Goal: Information Seeking & Learning: Learn about a topic

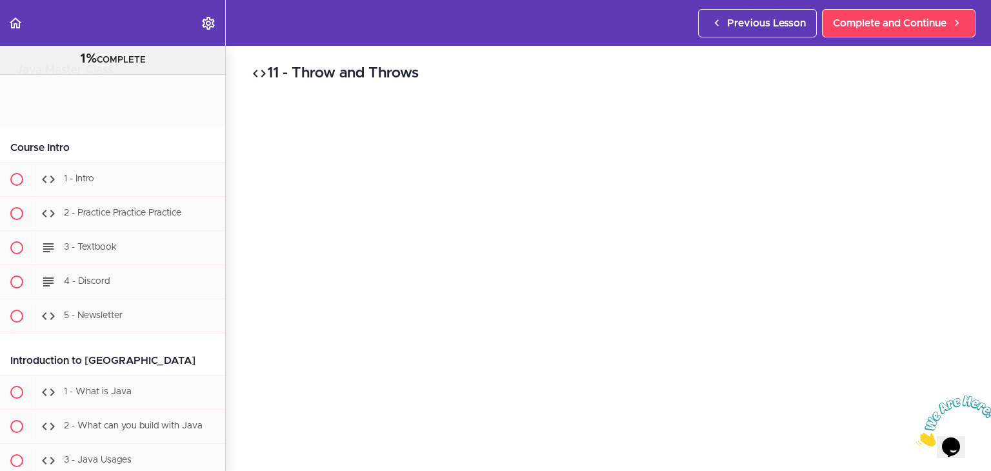
scroll to position [5422, 0]
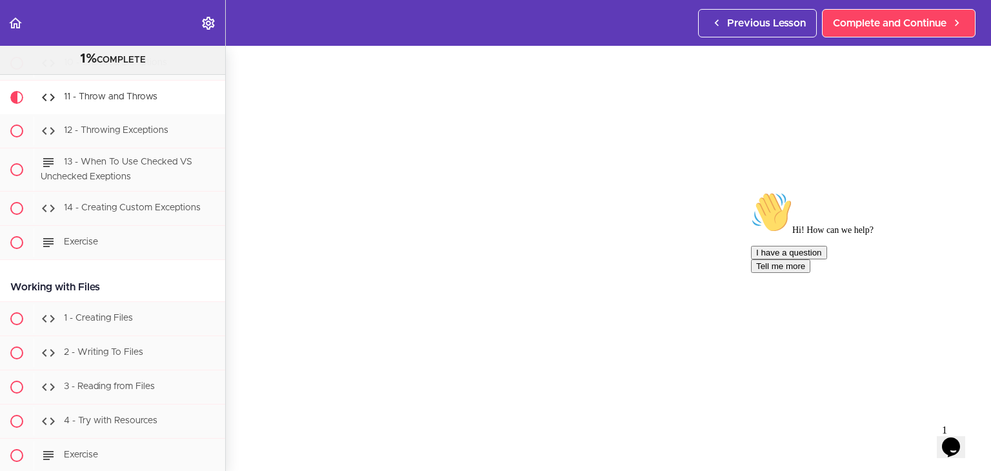
drag, startPoint x: 958, startPoint y: 281, endPoint x: 1704, endPoint y: 467, distance: 768.8
click at [751, 192] on icon "Chat attention grabber" at bounding box center [751, 192] width 0 height 0
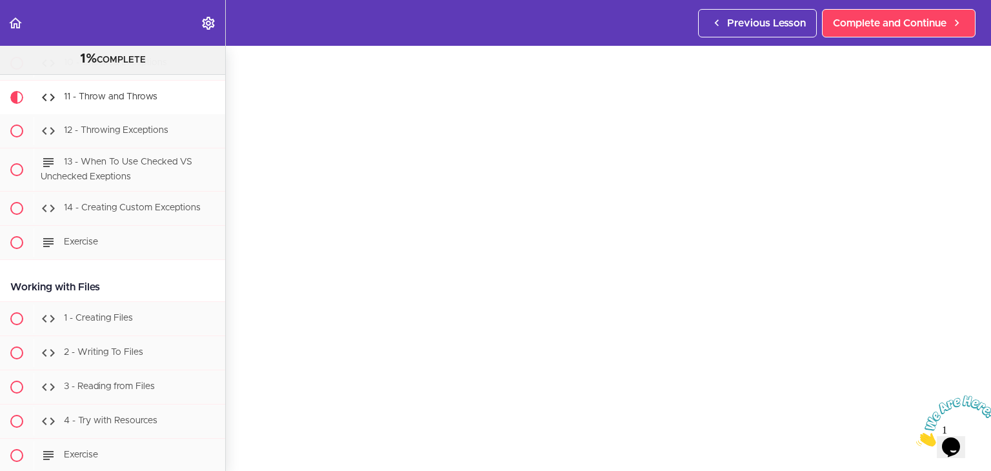
scroll to position [49, 0]
click at [916, 437] on icon "Close" at bounding box center [916, 442] width 0 height 11
click at [116, 135] on span "12 - Throwing Exceptions" at bounding box center [116, 130] width 105 height 9
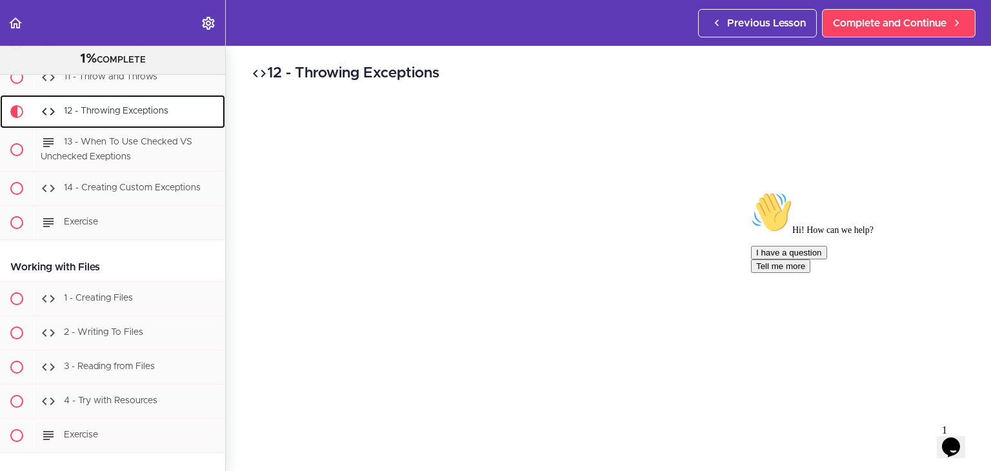
scroll to position [5457, 0]
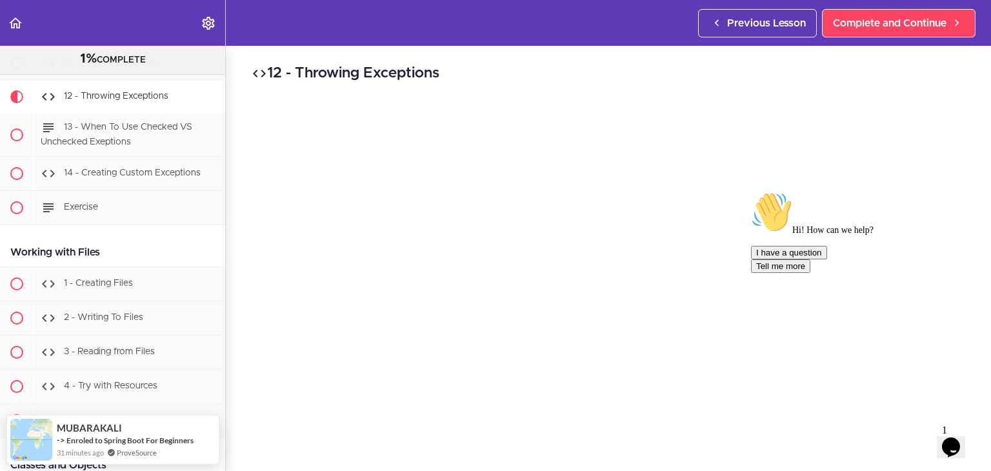
click at [751, 192] on icon "Chat attention grabber" at bounding box center [751, 192] width 0 height 0
drag, startPoint x: 970, startPoint y: 186, endPoint x: 990, endPoint y: 186, distance: 20.0
click at [990, 186] on section "Java Master Class 1% COMPLETE Course Intro 1 - Intro 2 - Practice Practice Prac…" at bounding box center [495, 258] width 991 height 425
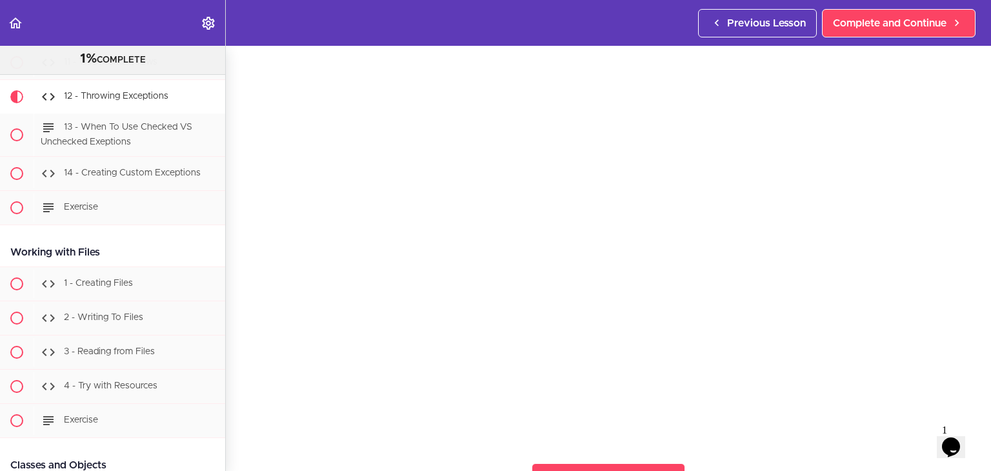
scroll to position [65, 0]
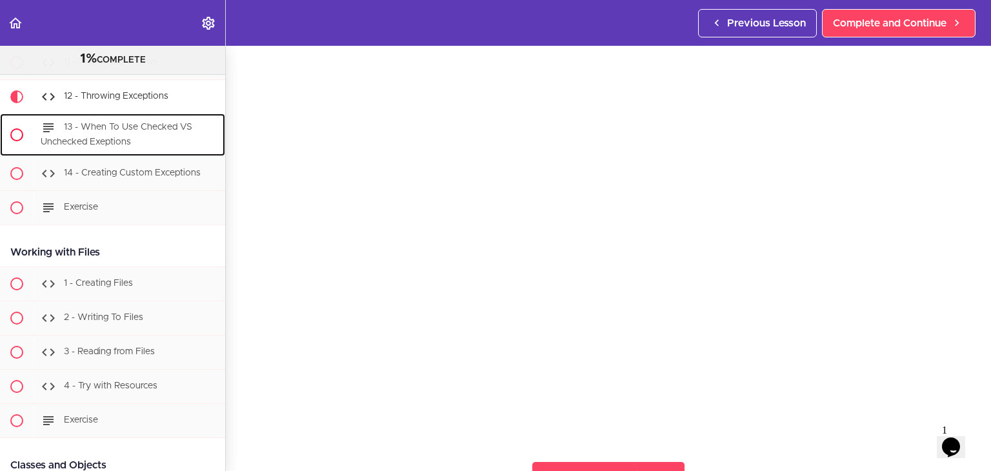
click at [103, 139] on span "13 - When To Use Checked VS Unchecked Exeptions" at bounding box center [117, 135] width 152 height 24
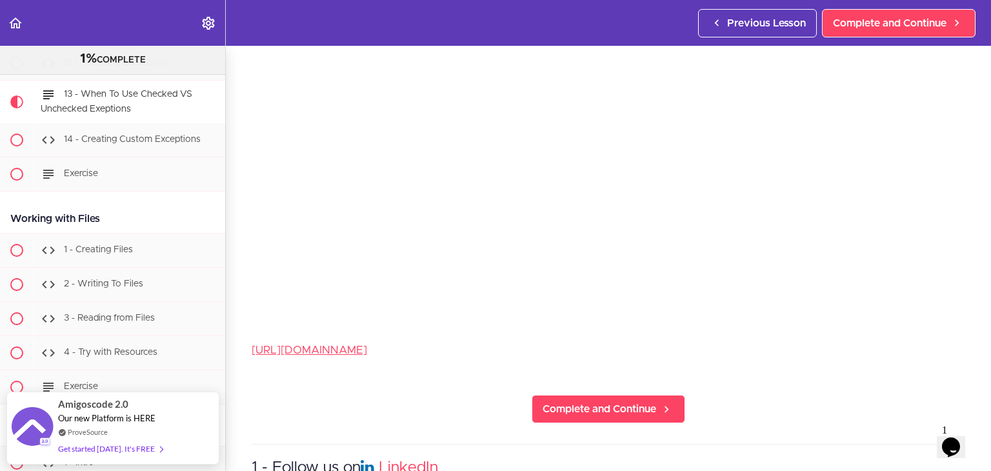
scroll to position [185, 0]
click at [367, 343] on link "https://docs.oracle.com/javase/tutorial/essential/exceptions/runtime.html" at bounding box center [309, 348] width 115 height 11
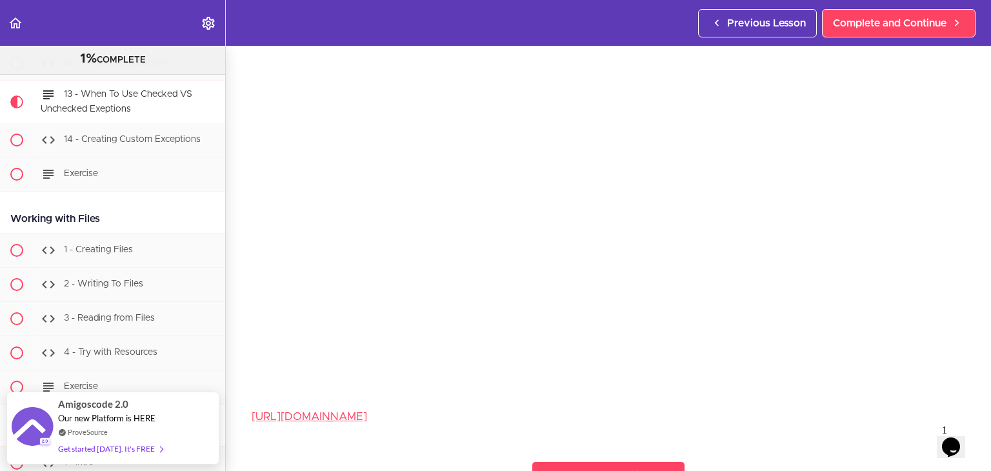
scroll to position [121, 0]
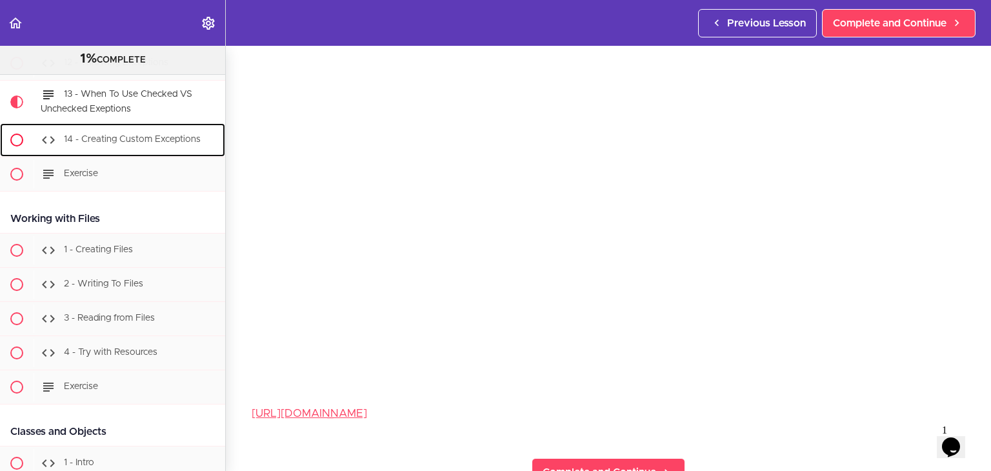
click at [142, 144] on span "14 - Creating Custom Exceptions" at bounding box center [132, 139] width 137 height 9
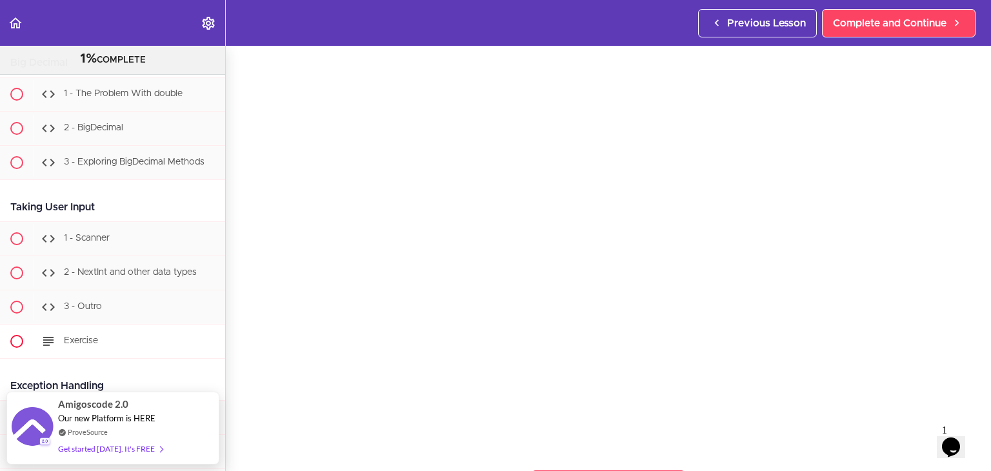
scroll to position [4759, 0]
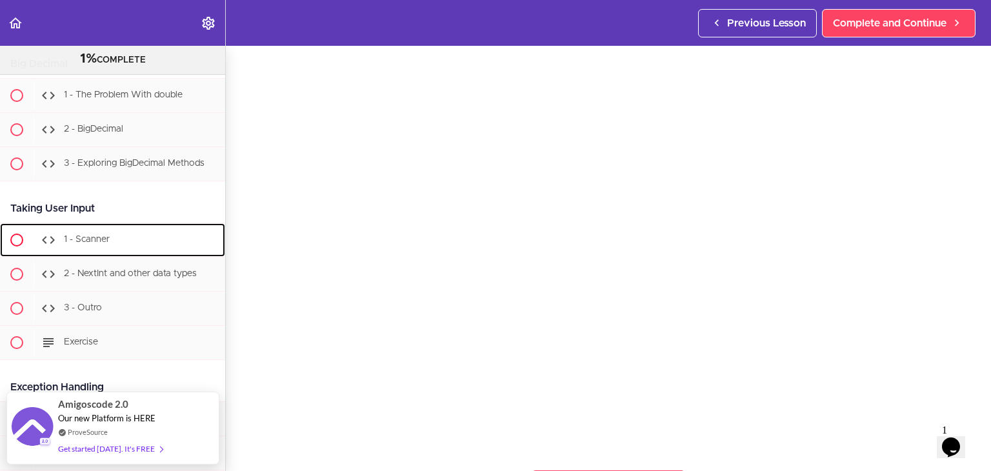
click at [95, 244] on span "1 - Scanner" at bounding box center [87, 239] width 46 height 9
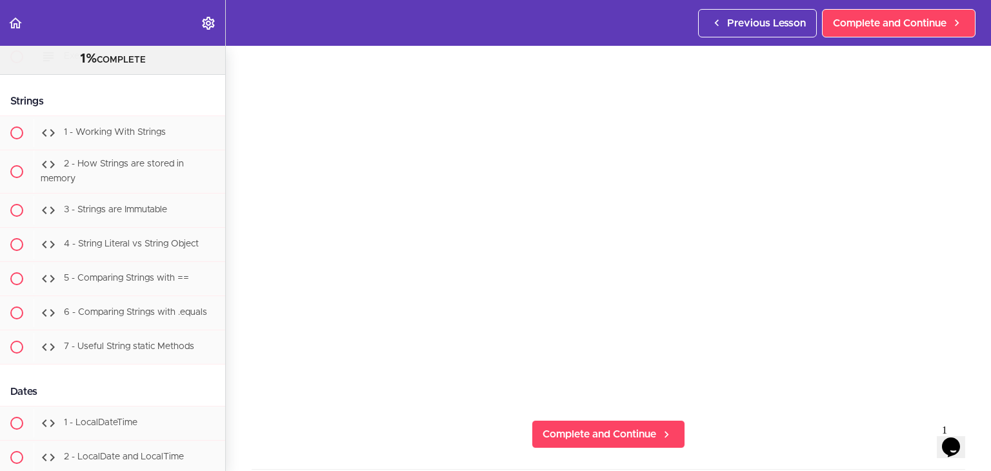
scroll to position [4194, 0]
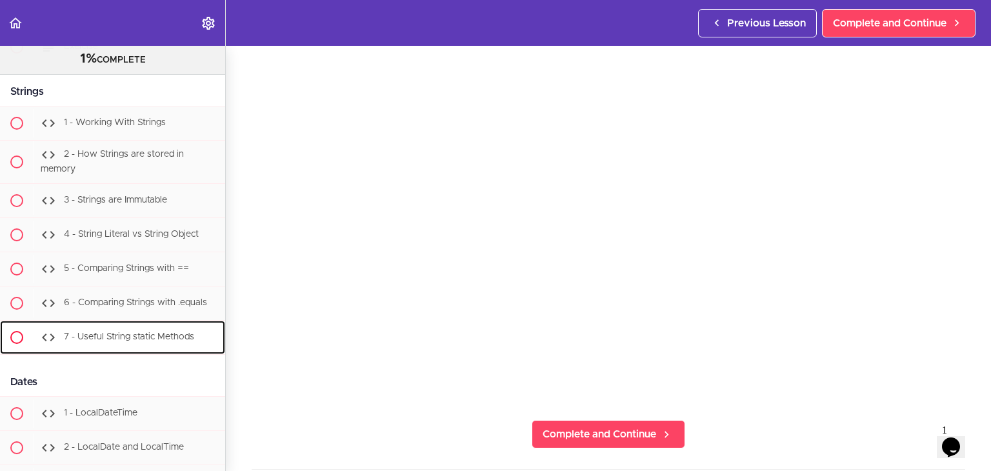
click at [163, 346] on div "7 - Useful String static Methods" at bounding box center [130, 337] width 192 height 28
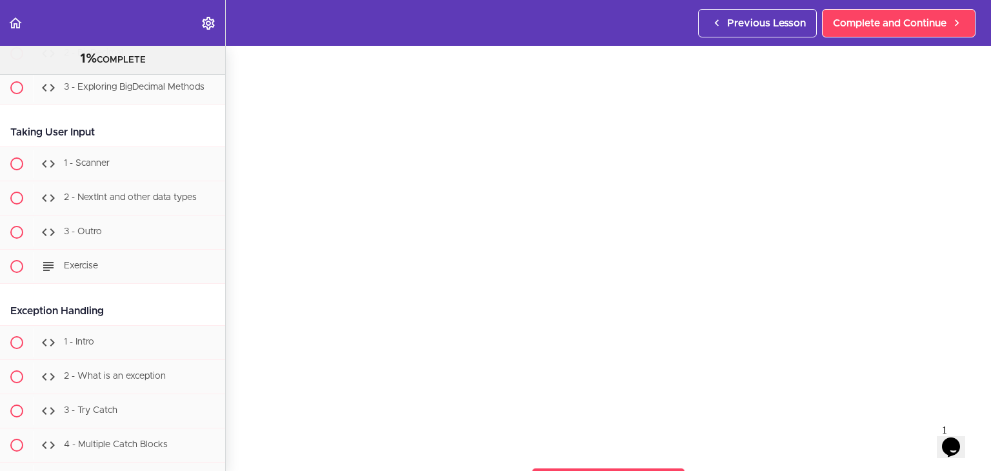
scroll to position [4889, 0]
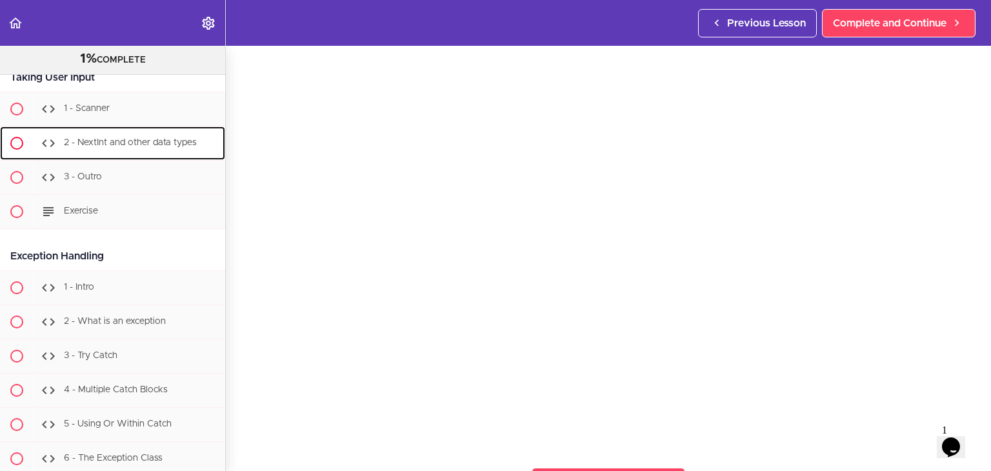
click at [128, 147] on span "2 - NextInt and other data types" at bounding box center [130, 142] width 133 height 9
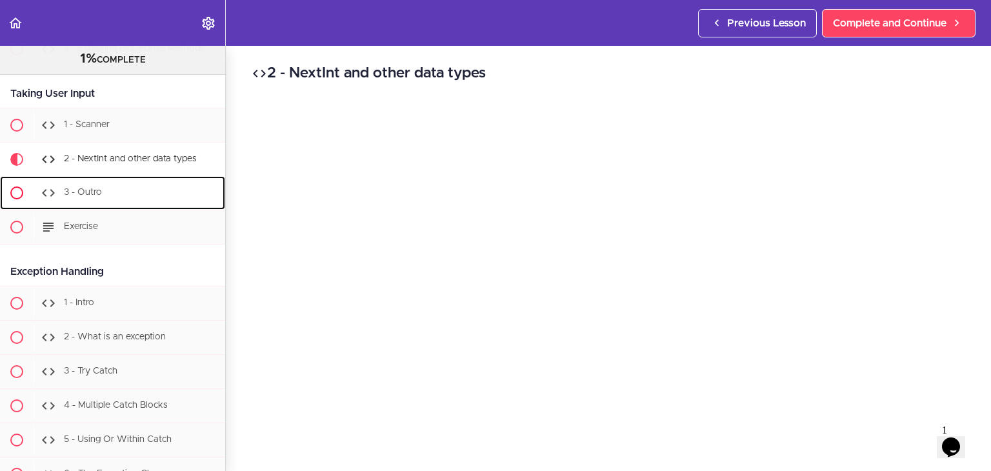
click at [106, 207] on div "3 - Outro" at bounding box center [130, 193] width 192 height 28
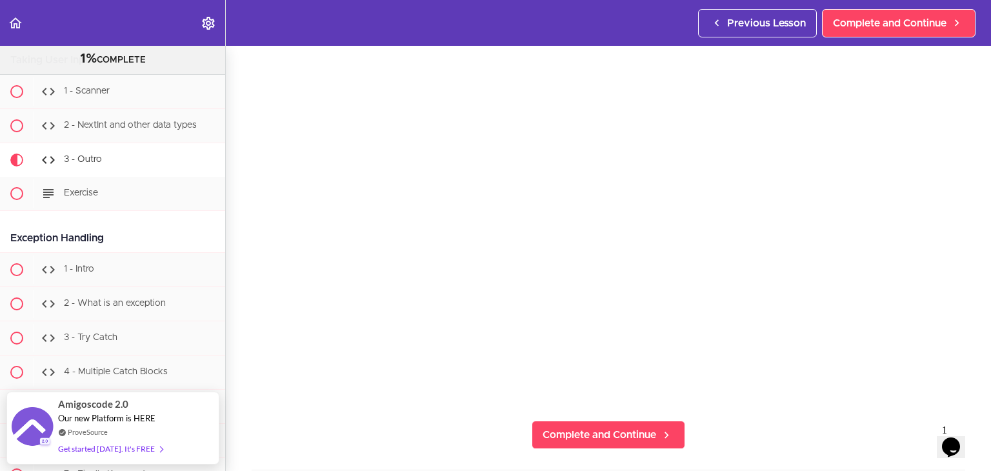
scroll to position [106, 0]
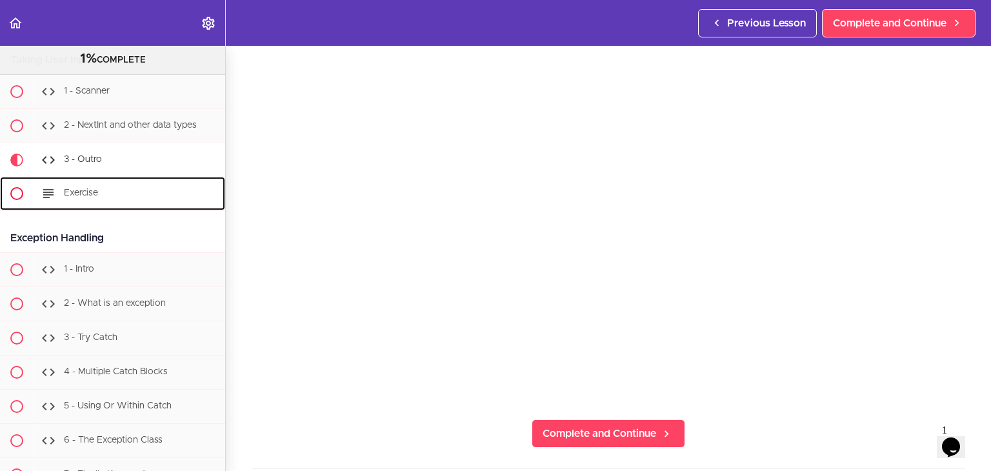
click at [106, 208] on div "Exercise" at bounding box center [130, 193] width 192 height 28
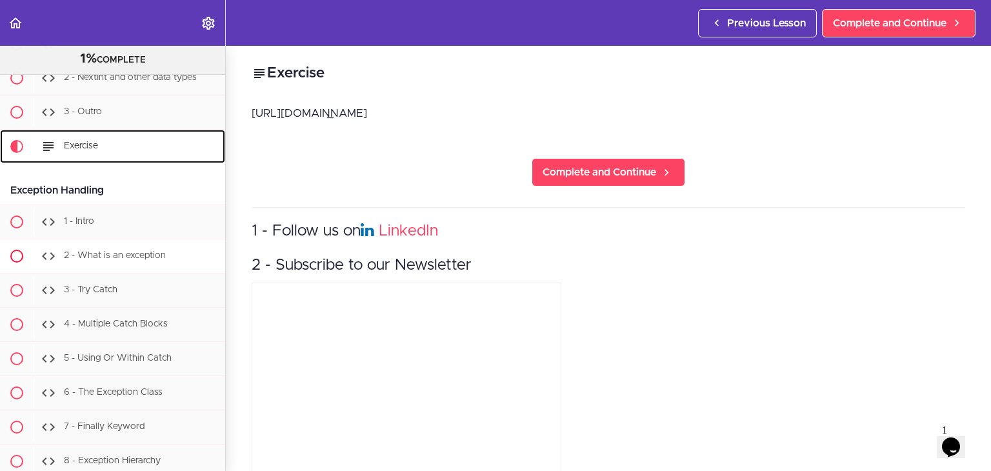
scroll to position [5006, 0]
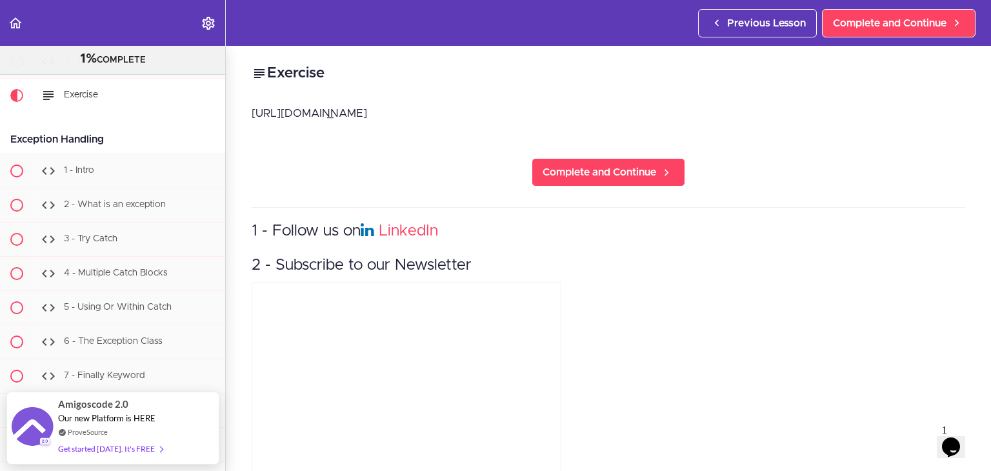
click at [319, 117] on p "https://textbook.amigoscode.com/docs/java/exercises/scanners" at bounding box center [609, 113] width 714 height 19
copy div "https://textbook.amigoscode.com/docs/java/exercises/scanners Complete and Conti…"
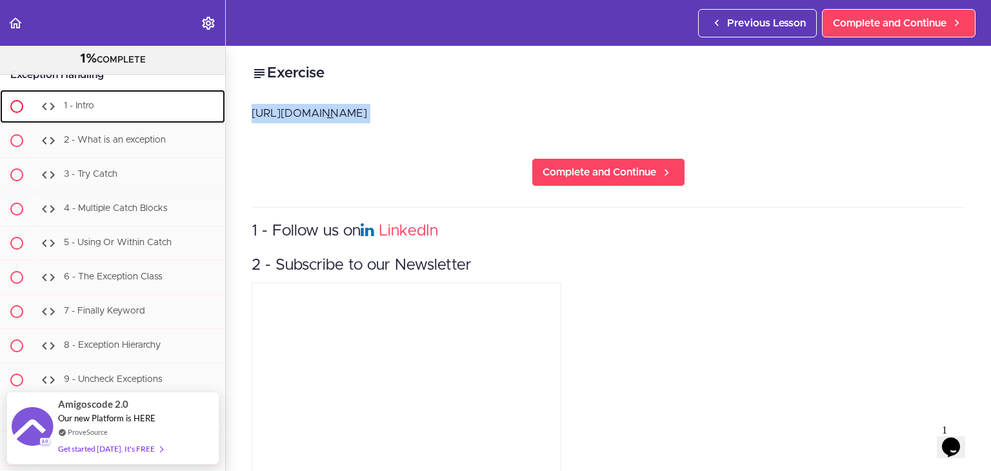
click at [111, 121] on div "1 - Intro" at bounding box center [130, 106] width 192 height 28
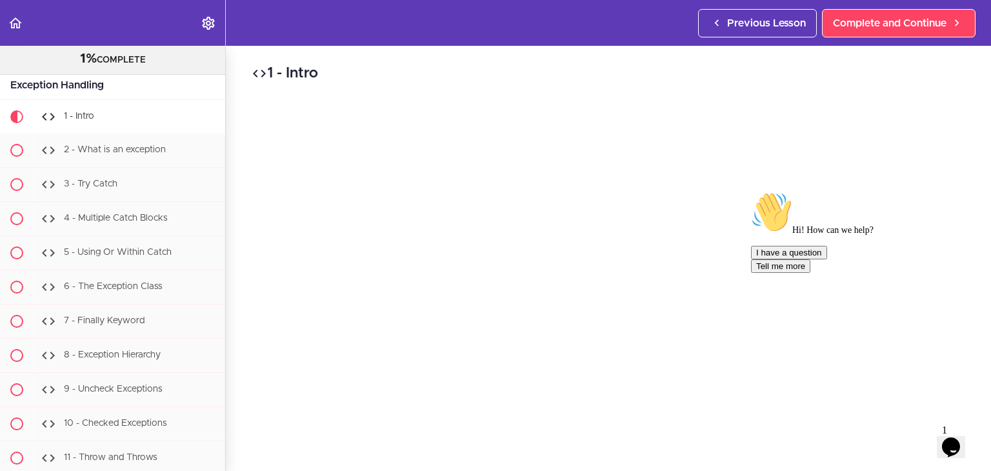
scroll to position [5081, 0]
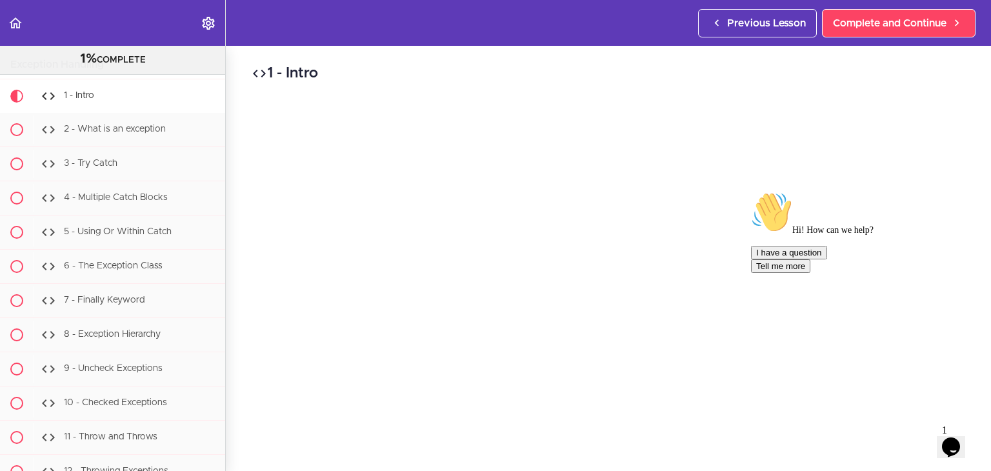
click at [969, 192] on div at bounding box center [867, 192] width 232 height 0
click at [751, 192] on icon "Chat attention grabber" at bounding box center [751, 192] width 0 height 0
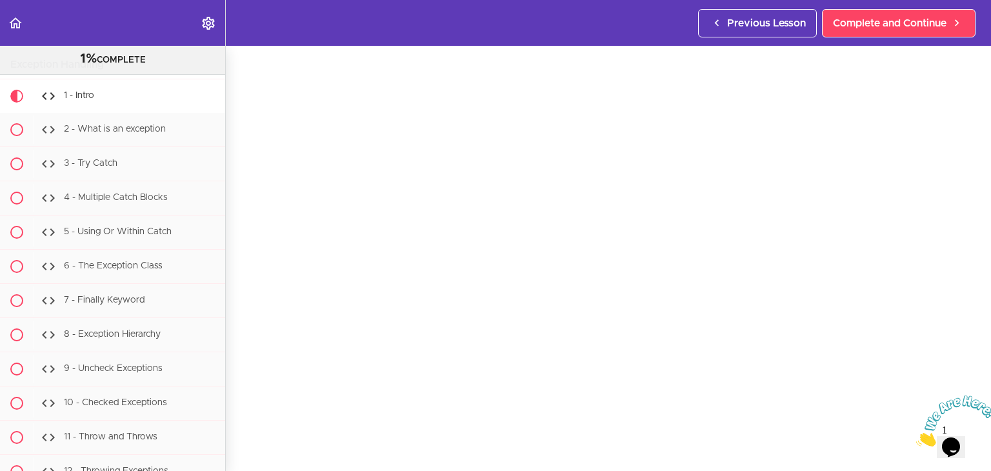
scroll to position [39, 0]
click at [916, 437] on icon "Close" at bounding box center [916, 442] width 0 height 11
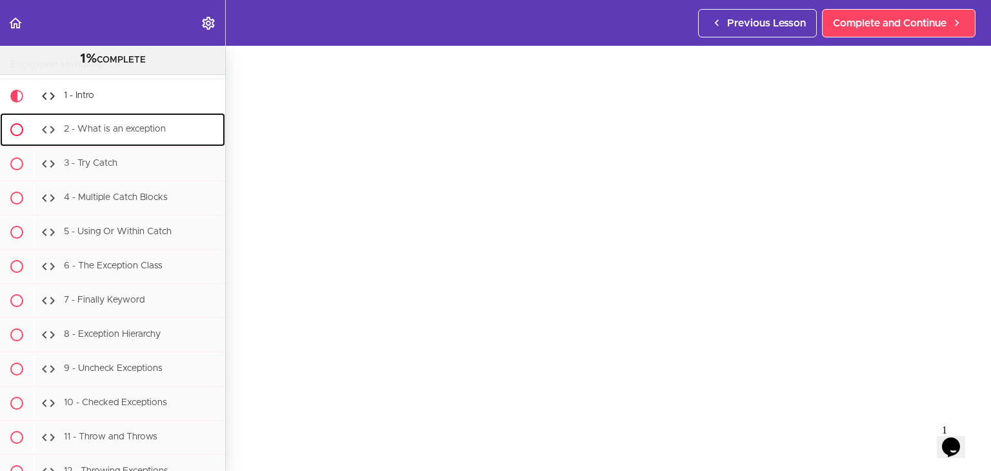
click at [132, 134] on span "2 - What is an exception" at bounding box center [115, 129] width 102 height 9
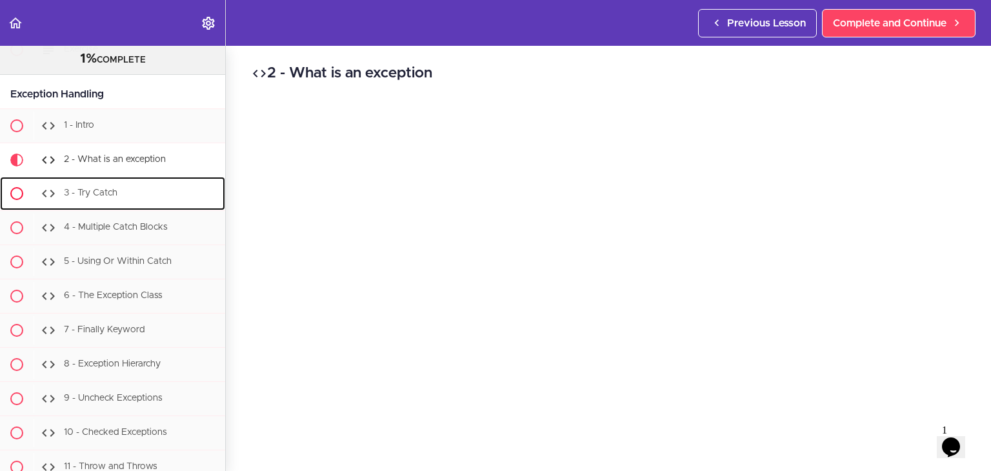
click at [77, 197] on div "3 - Try Catch" at bounding box center [130, 193] width 192 height 28
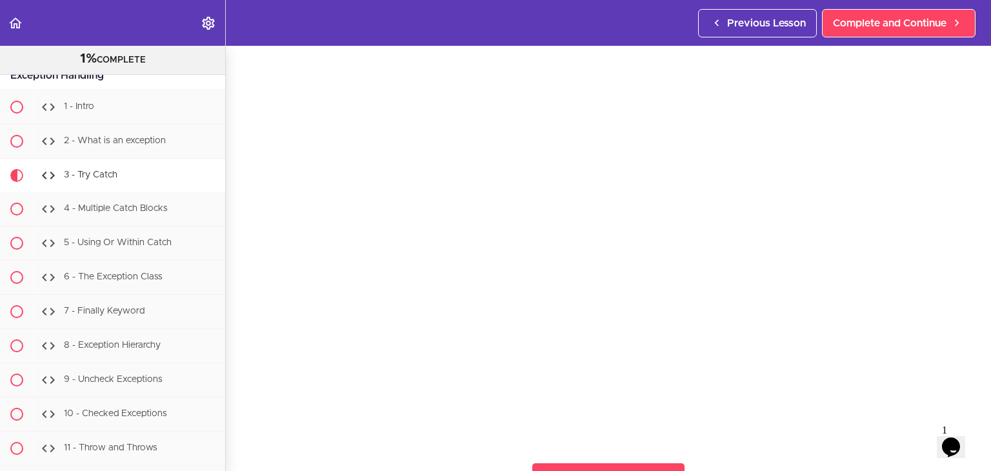
scroll to position [65, 0]
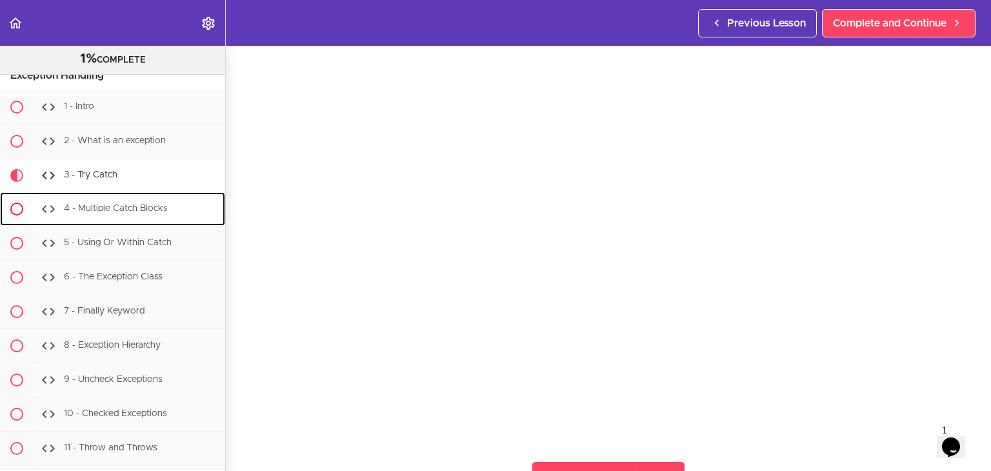
click at [112, 213] on span "4 - Multiple Catch Blocks" at bounding box center [116, 208] width 104 height 9
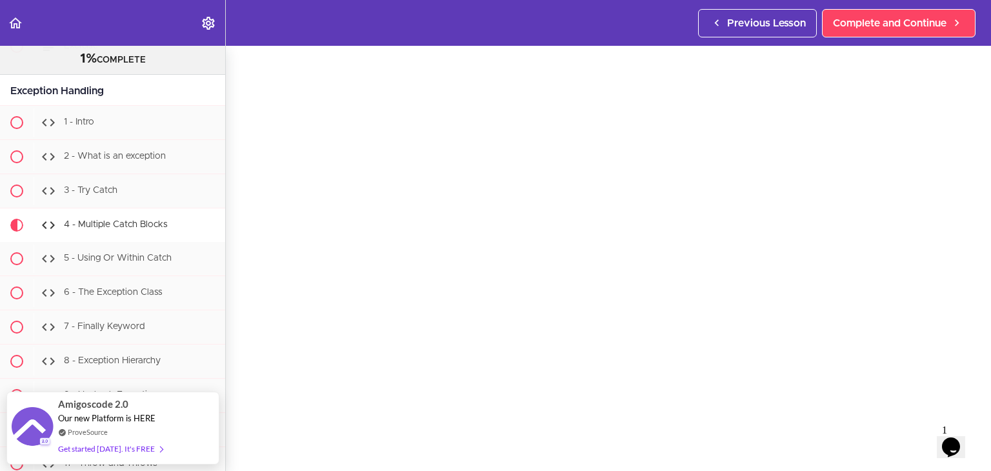
scroll to position [50, 0]
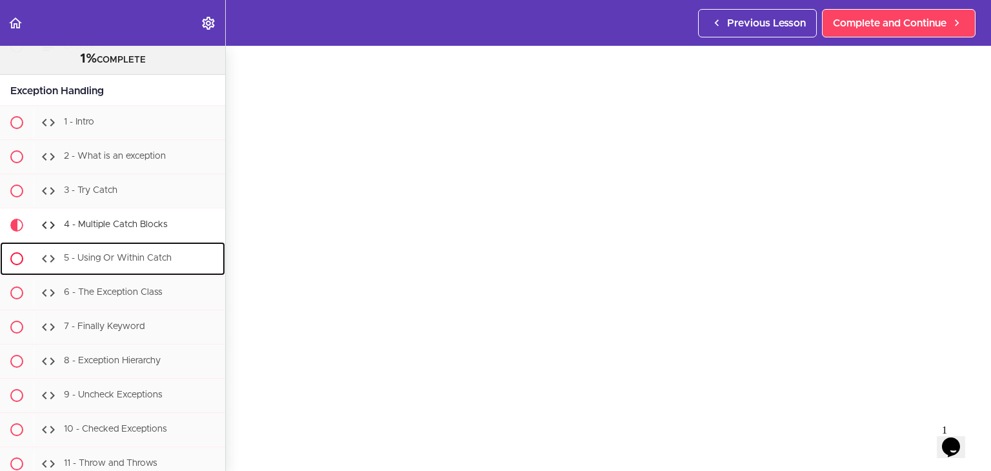
click at [84, 263] on span "5 - Using Or Within Catch" at bounding box center [118, 258] width 108 height 9
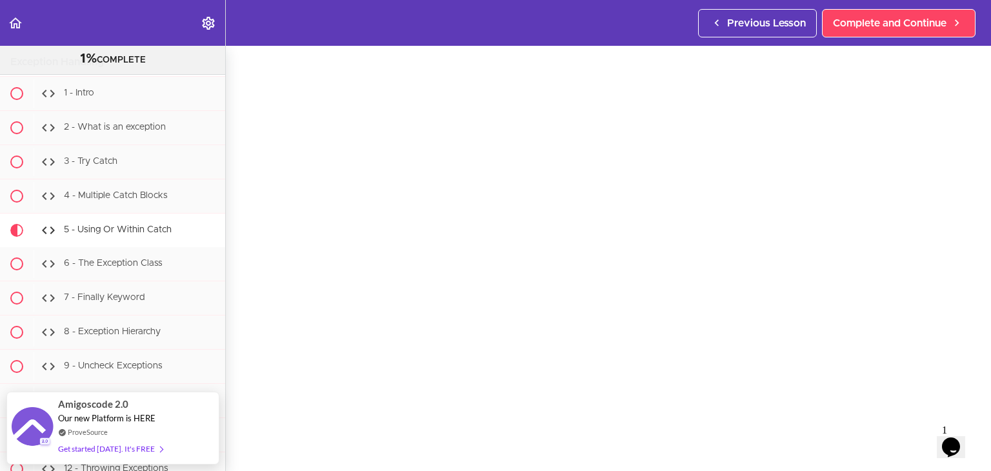
scroll to position [43, 0]
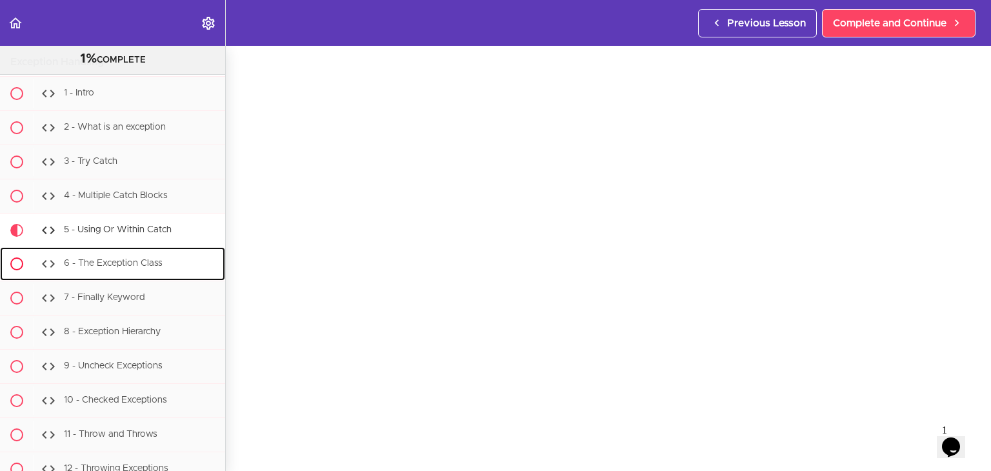
click at [121, 278] on div "6 - The Exception Class" at bounding box center [130, 264] width 192 height 28
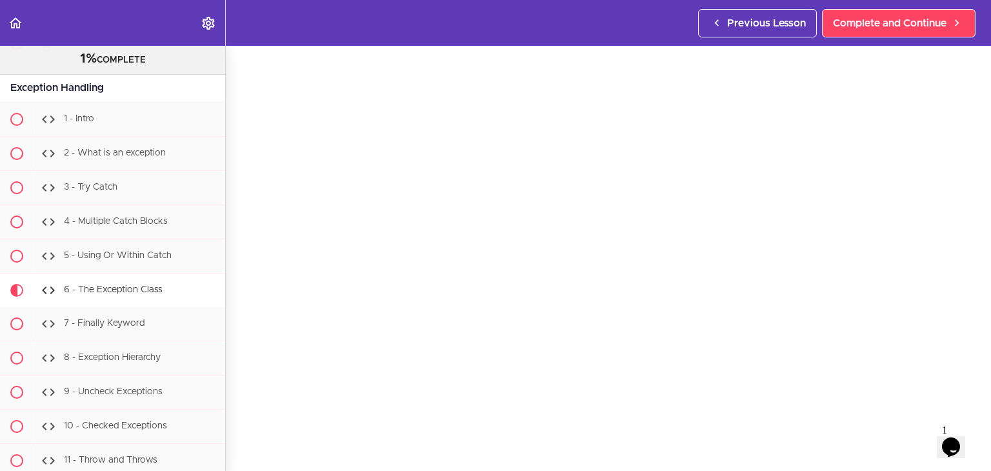
scroll to position [39, 0]
click at [101, 332] on div "7 - Finally Keyword" at bounding box center [130, 324] width 192 height 28
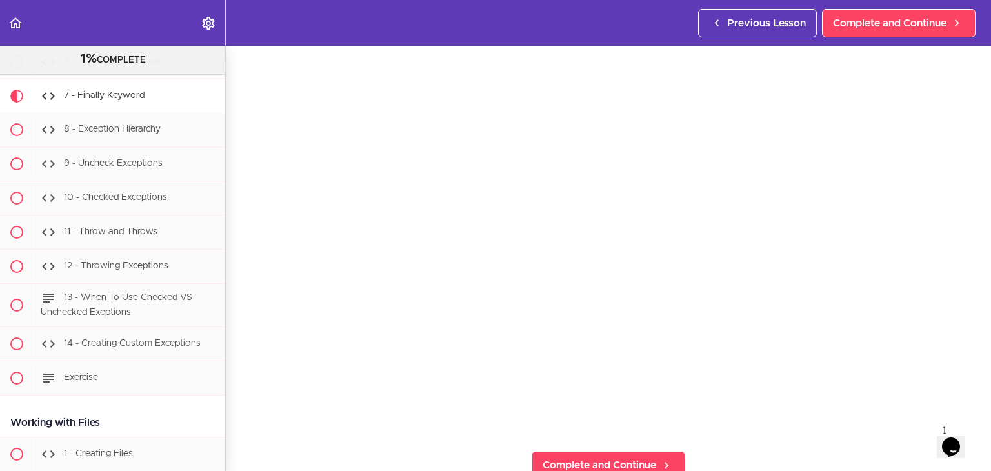
scroll to position [42, 0]
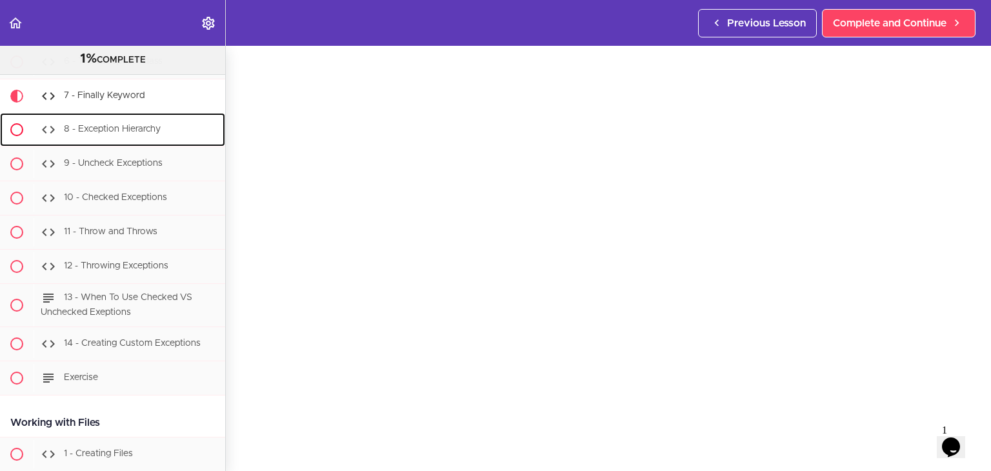
click at [97, 134] on span "8 - Exception Hierarchy" at bounding box center [112, 129] width 97 height 9
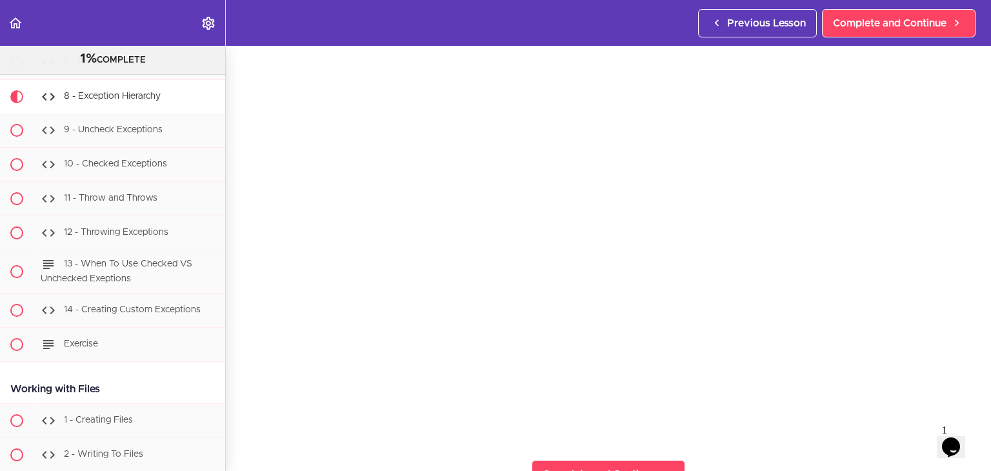
scroll to position [65, 0]
click at [126, 134] on span "9 - Uncheck Exceptions" at bounding box center [113, 129] width 99 height 9
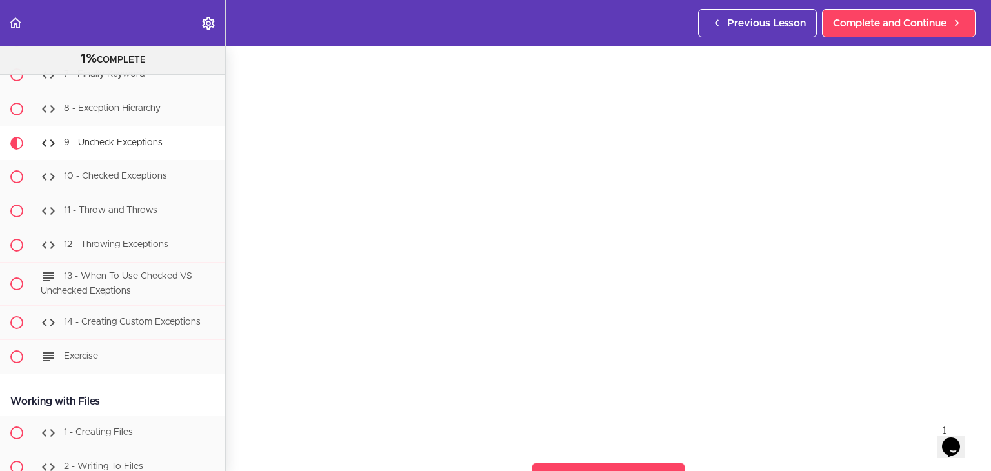
scroll to position [65, 0]
click at [106, 191] on div "10 - Checked Exceptions" at bounding box center [130, 177] width 192 height 28
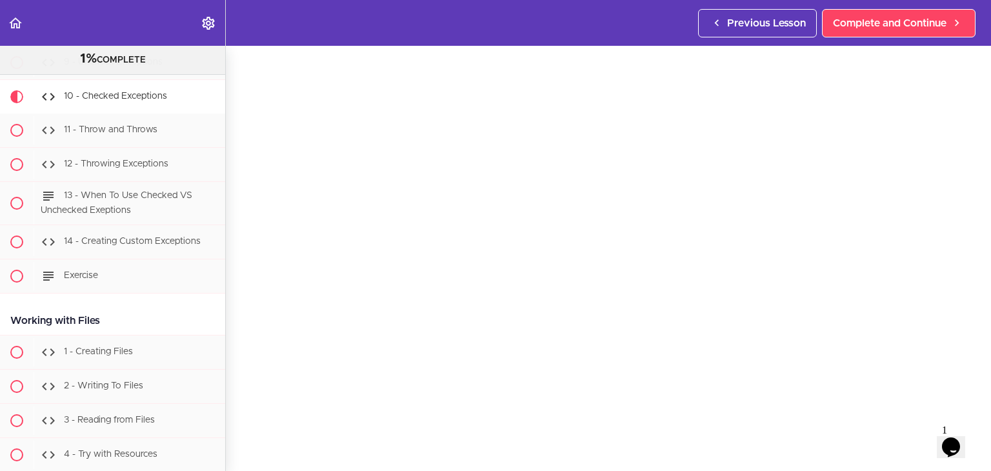
scroll to position [110, 0]
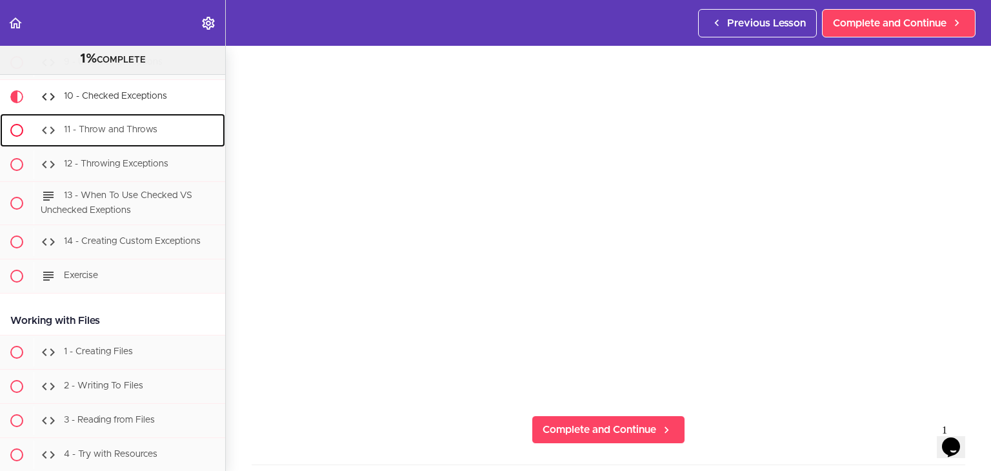
click at [121, 134] on span "11 - Throw and Throws" at bounding box center [111, 129] width 94 height 9
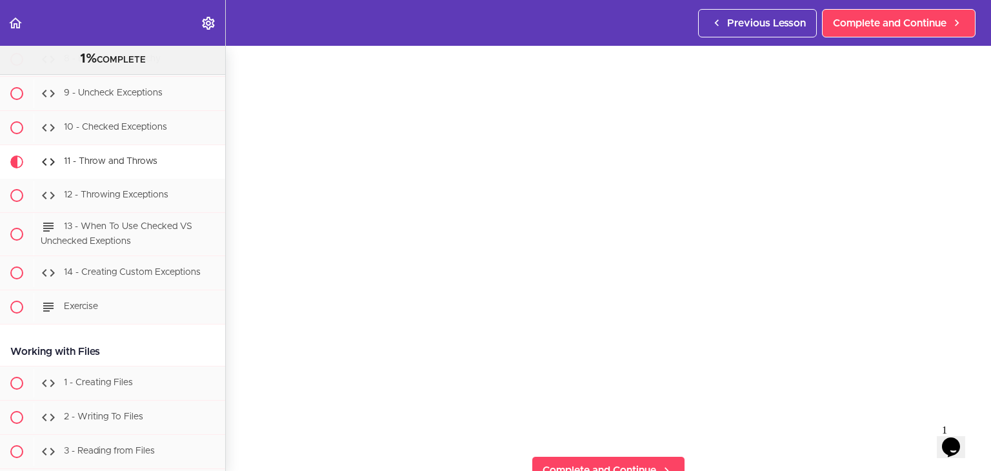
scroll to position [65, 0]
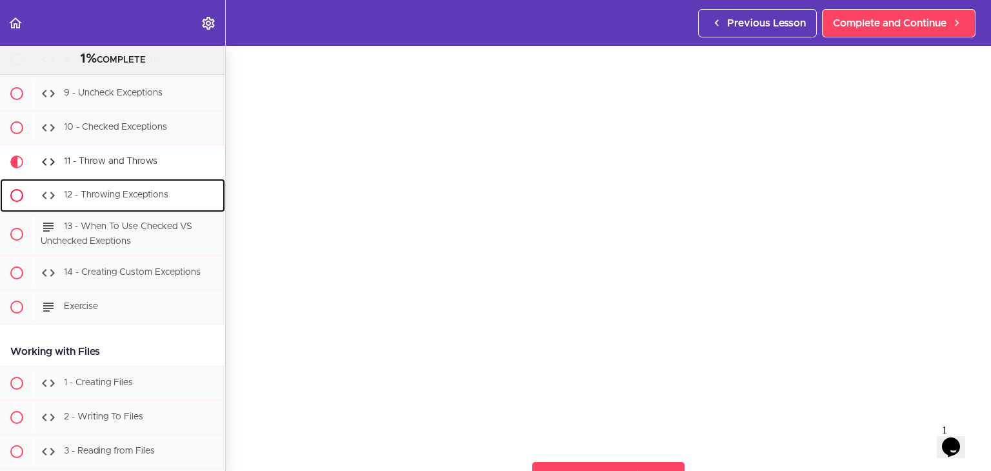
click at [108, 199] on span "12 - Throwing Exceptions" at bounding box center [116, 194] width 105 height 9
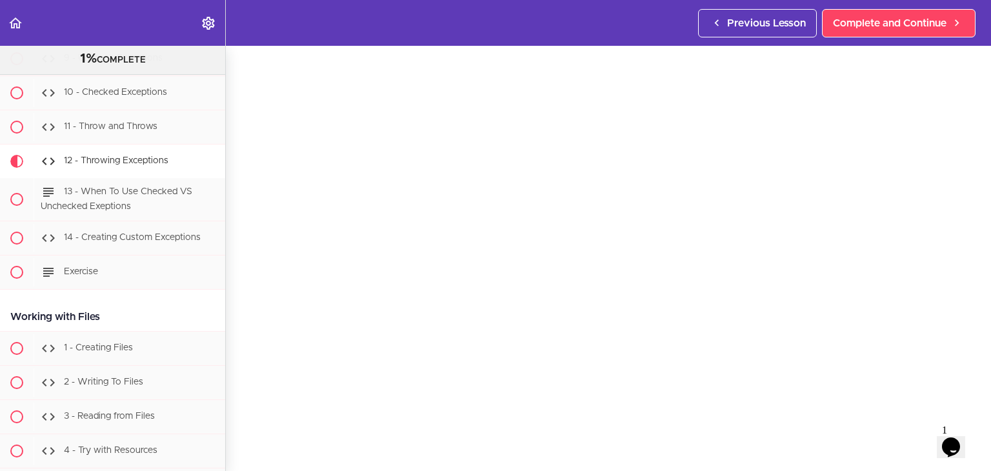
scroll to position [43, 0]
click at [143, 212] on div "13 - When To Use Checked VS Unchecked Exeptions" at bounding box center [130, 199] width 192 height 43
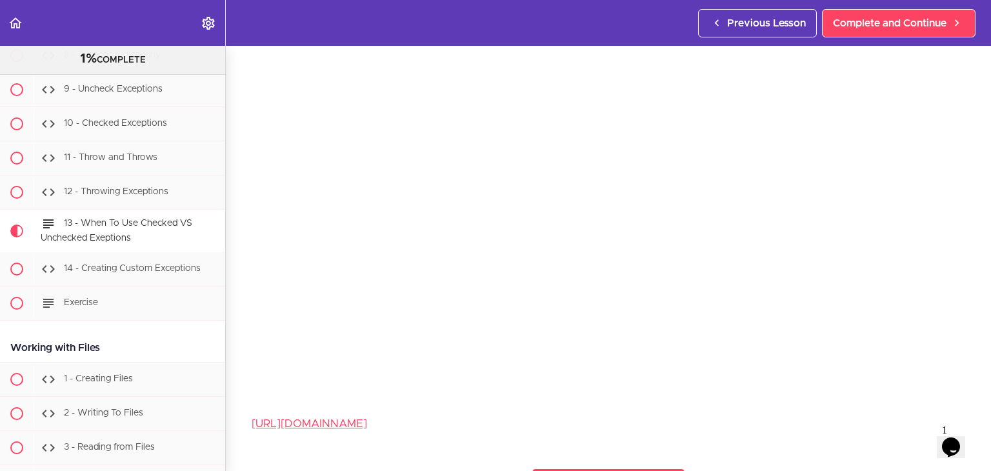
scroll to position [111, 0]
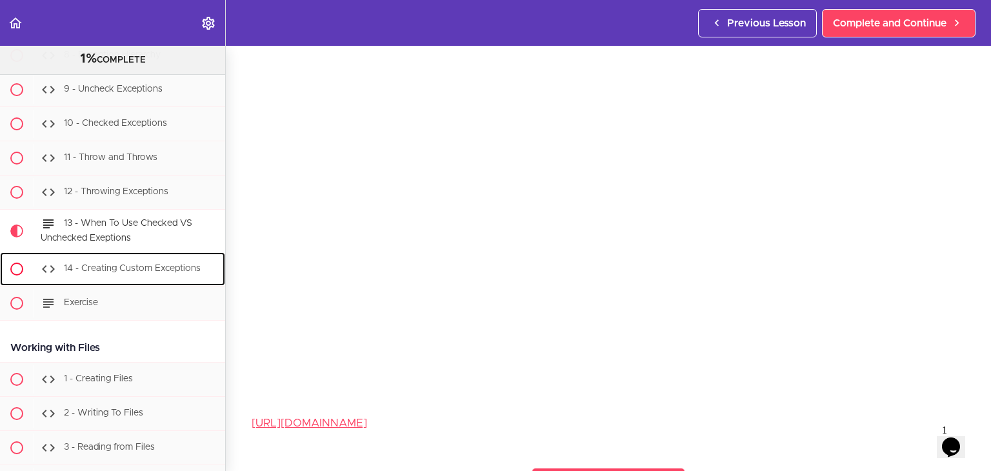
click at [152, 283] on div "14 - Creating Custom Exceptions" at bounding box center [130, 269] width 192 height 28
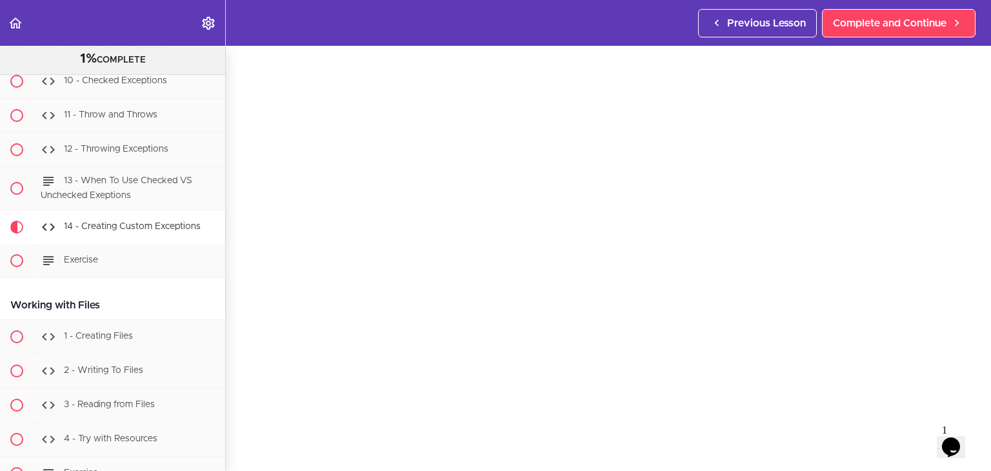
scroll to position [110, 0]
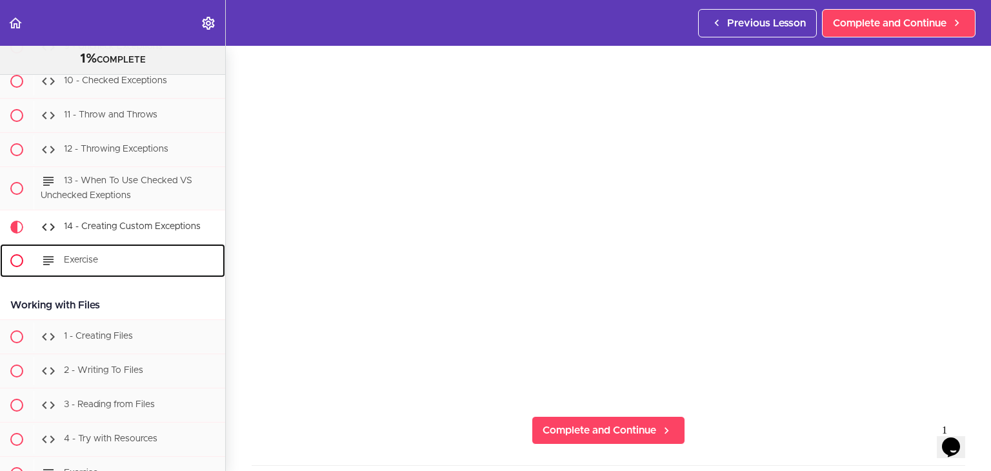
click at [96, 275] on div "Exercise" at bounding box center [130, 260] width 192 height 28
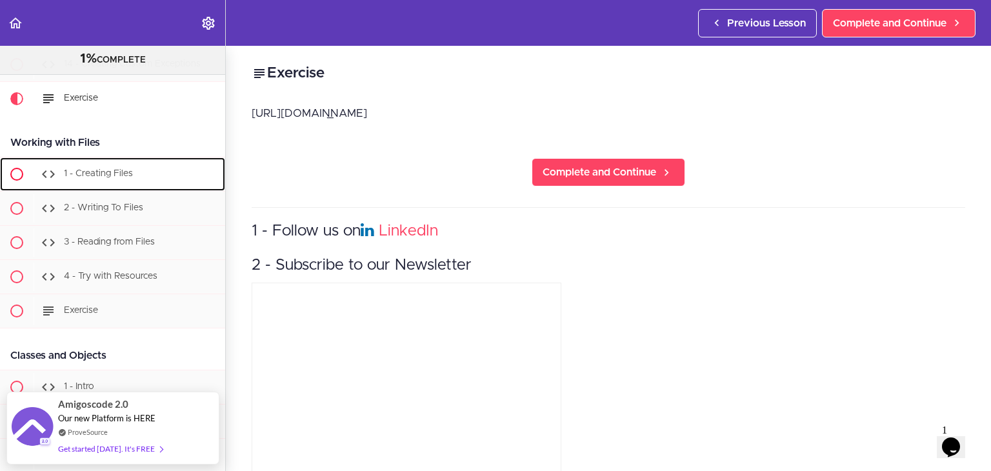
click at [107, 178] on span "1 - Creating Files" at bounding box center [98, 173] width 69 height 9
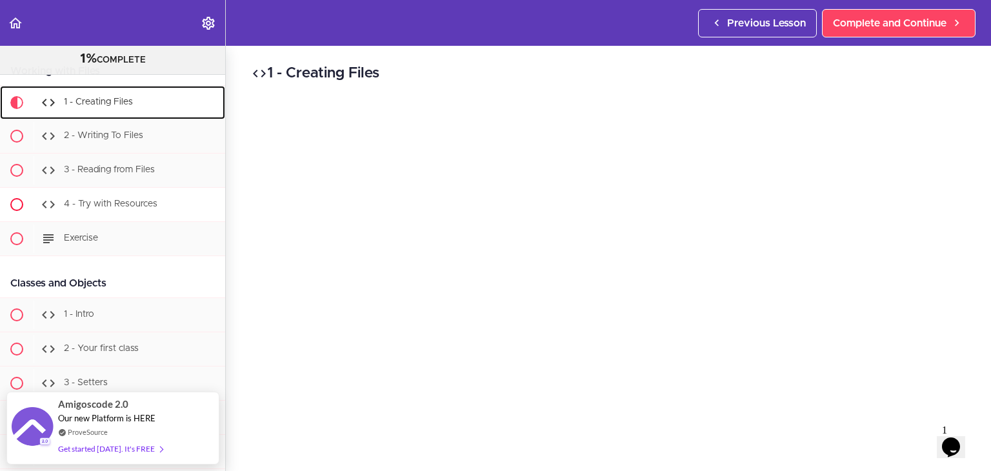
scroll to position [5643, 0]
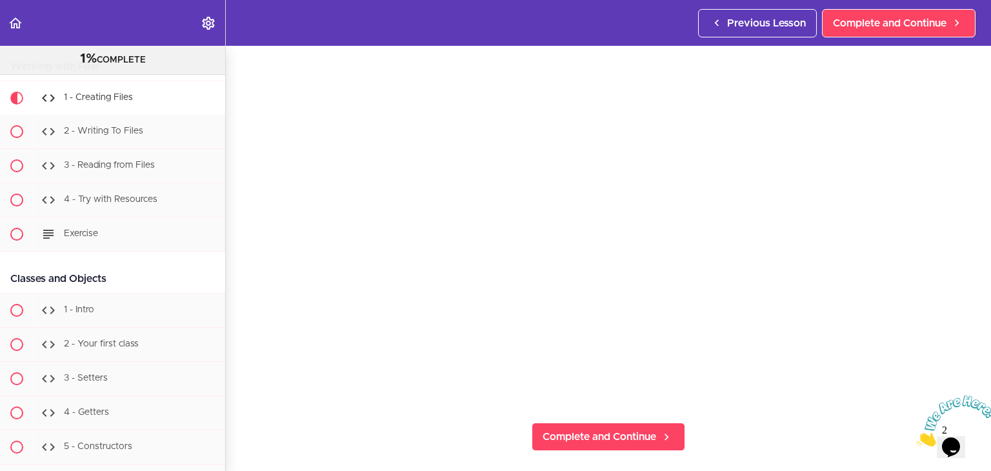
scroll to position [105, 0]
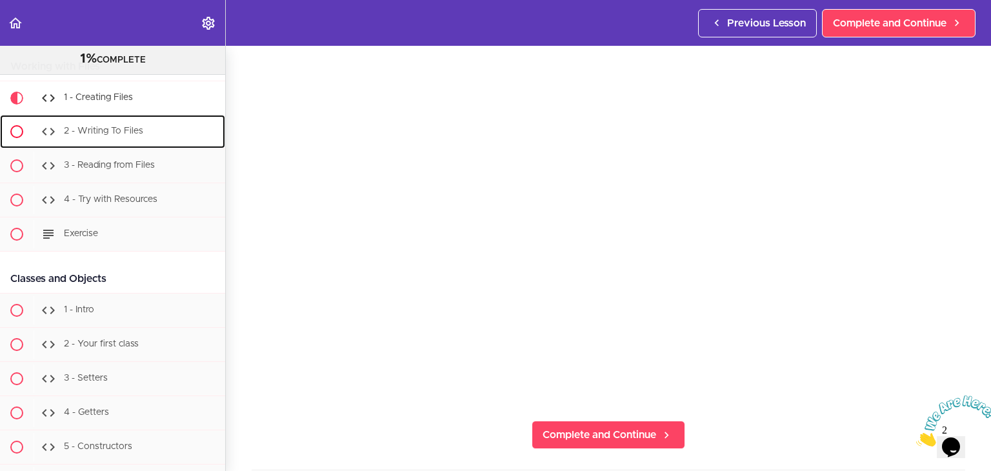
click at [98, 135] on span "2 - Writing To Files" at bounding box center [103, 130] width 79 height 9
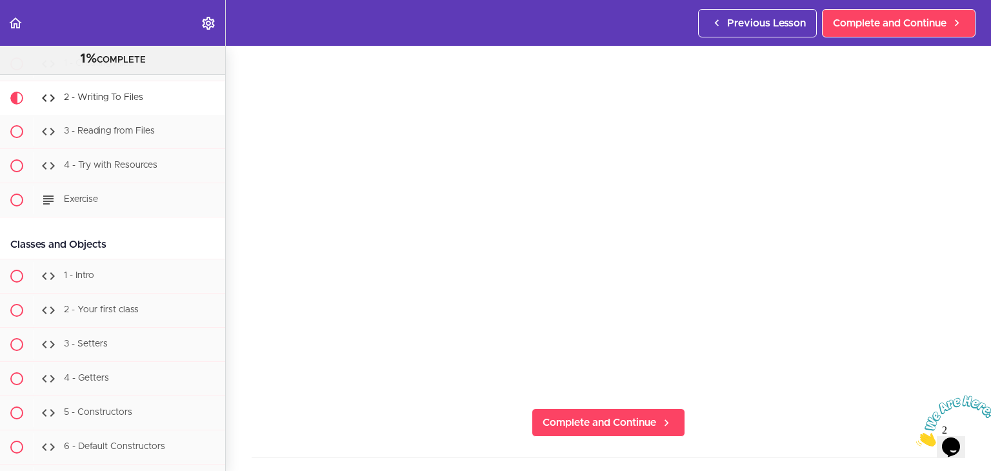
scroll to position [53, 0]
click at [916, 437] on icon "Close" at bounding box center [916, 442] width 0 height 11
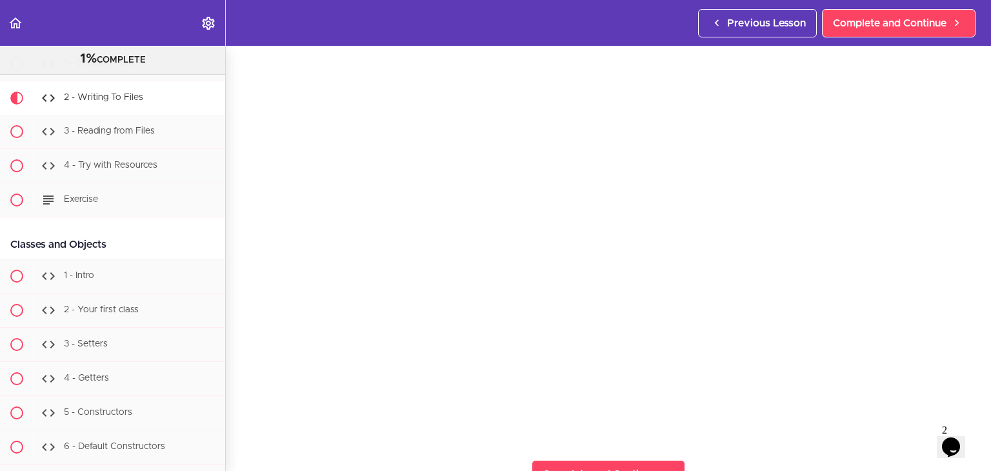
scroll to position [49, 0]
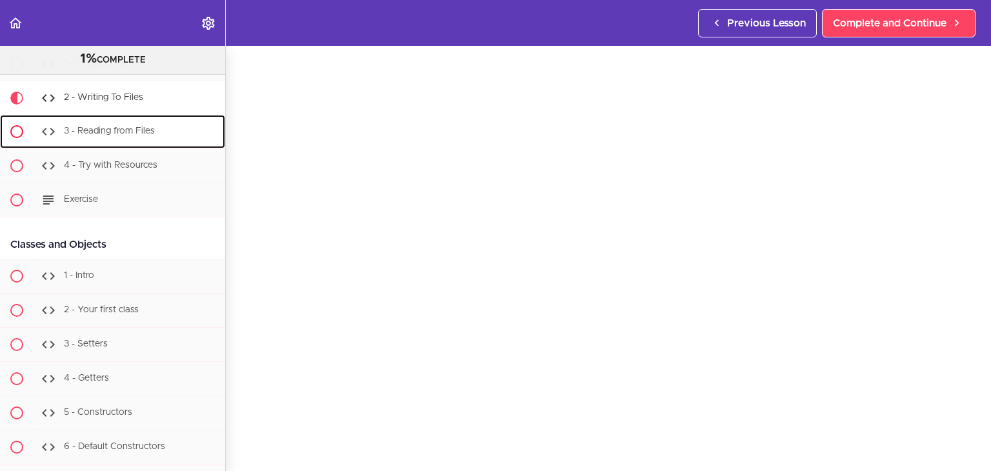
click at [83, 131] on div "3 - Reading from Files" at bounding box center [130, 131] width 192 height 28
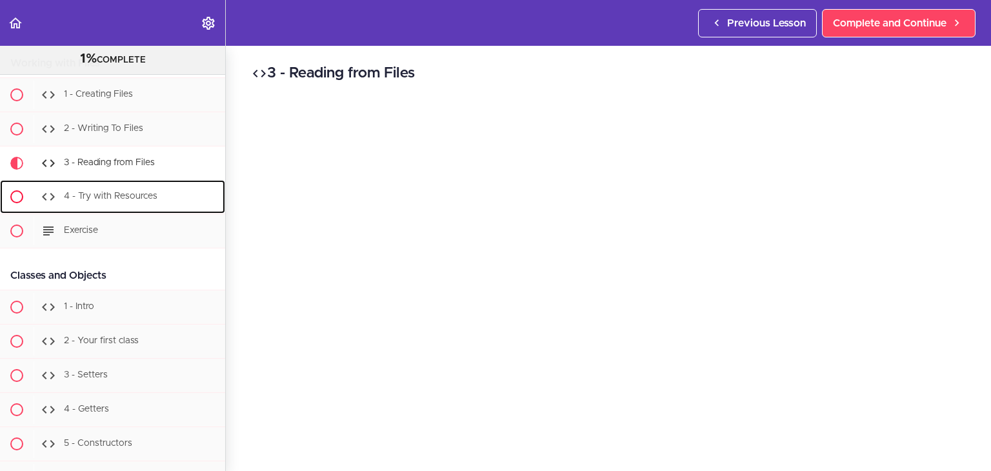
click at [99, 201] on span "4 - Try with Resources" at bounding box center [111, 196] width 94 height 9
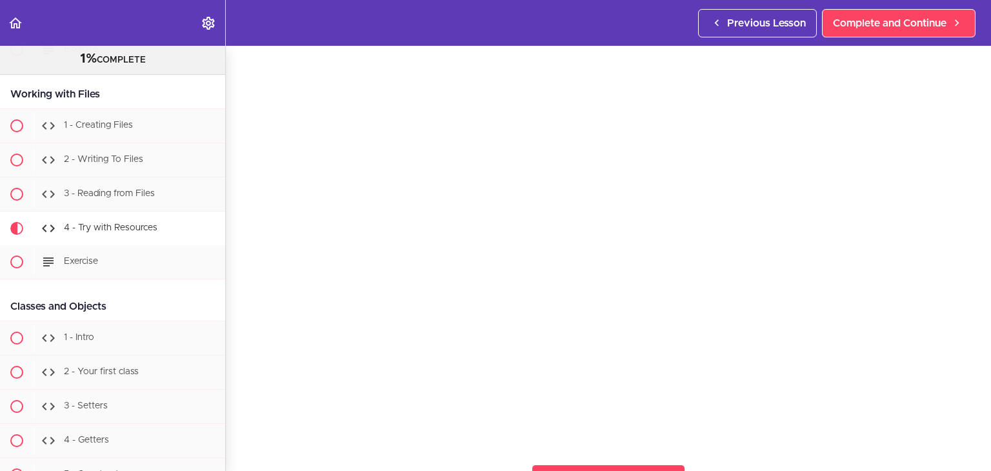
scroll to position [65, 0]
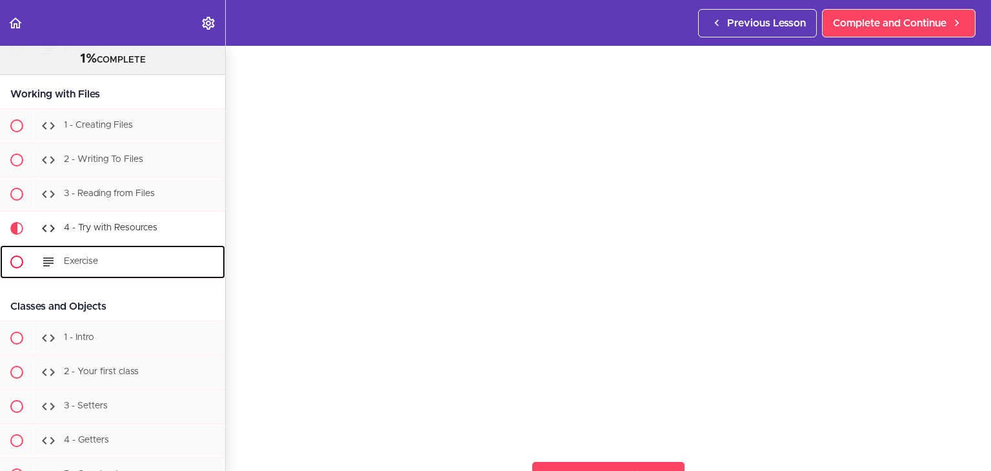
click at [139, 272] on div "Exercise" at bounding box center [130, 262] width 192 height 28
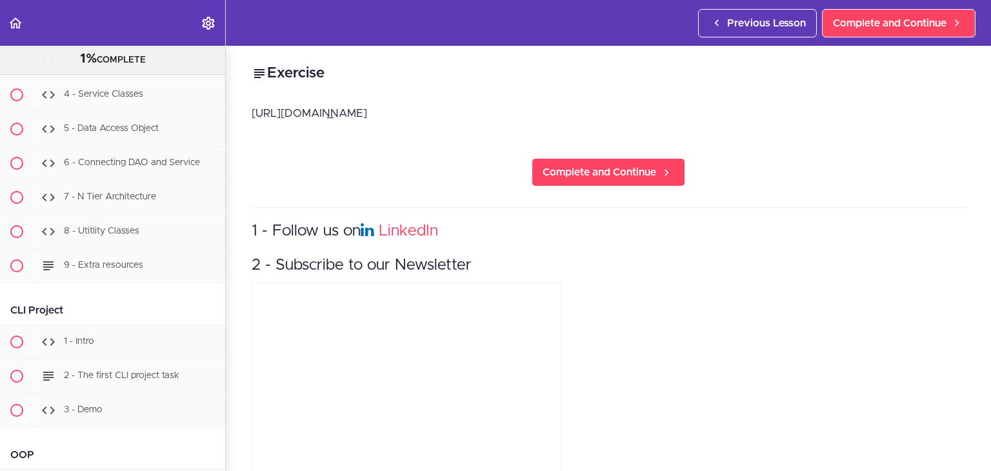
scroll to position [7005, 0]
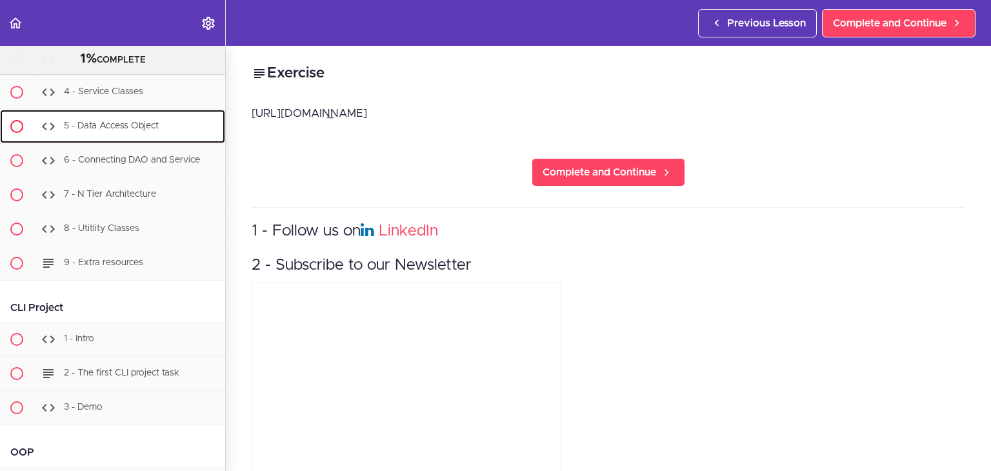
click at [172, 141] on div "5 - Data Access Object" at bounding box center [130, 126] width 192 height 28
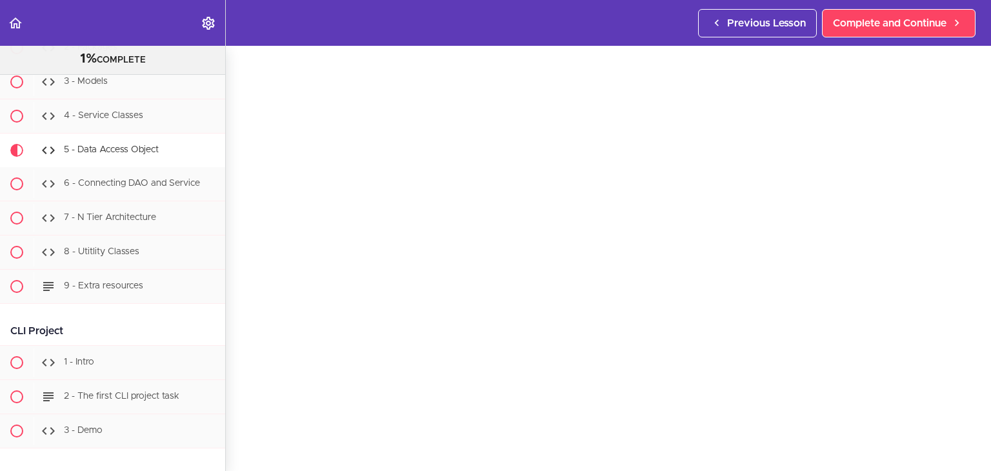
scroll to position [39, 0]
click at [126, 188] on span "6 - Connecting DAO and Service" at bounding box center [132, 183] width 136 height 9
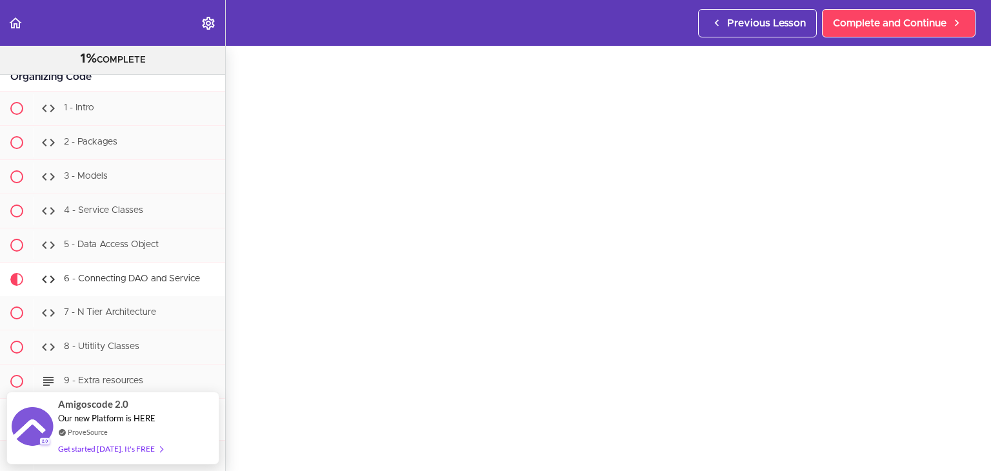
scroll to position [35, 0]
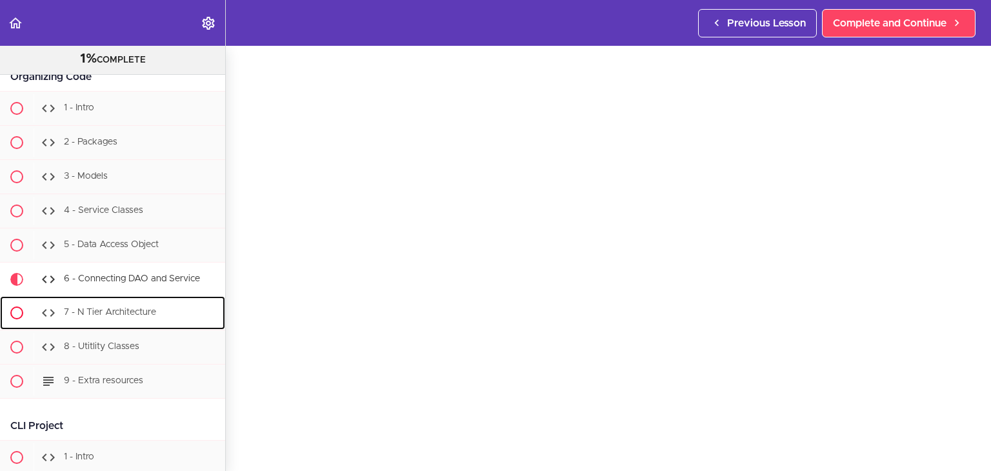
click at [94, 327] on div "7 - N Tier Architecture" at bounding box center [130, 313] width 192 height 28
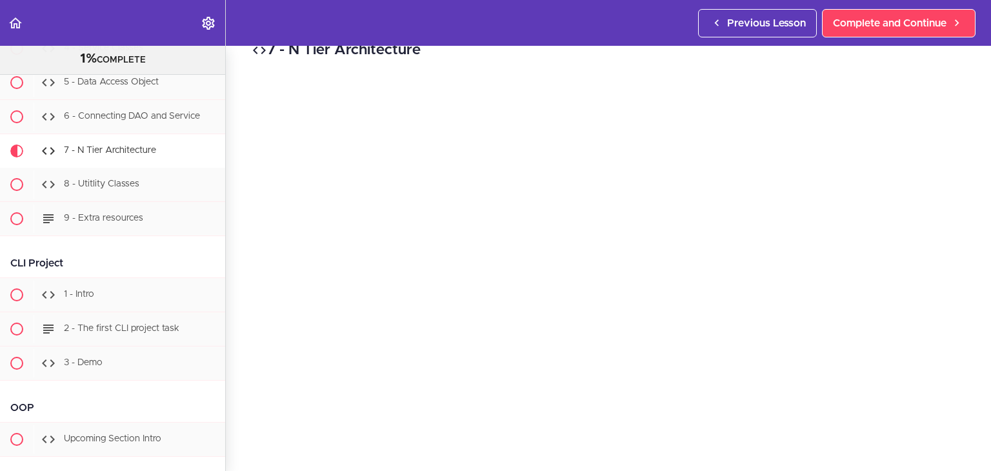
scroll to position [65, 0]
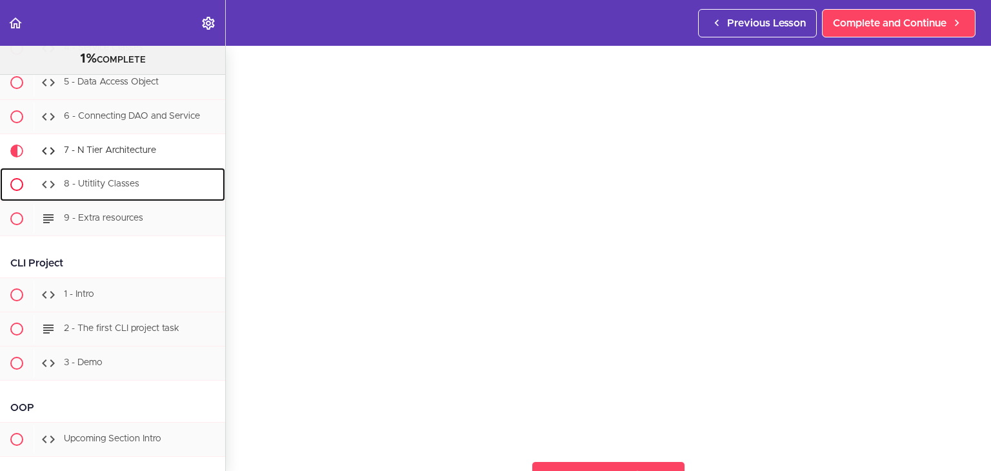
click at [130, 188] on span "8 - Utitlity Classes" at bounding box center [101, 183] width 75 height 9
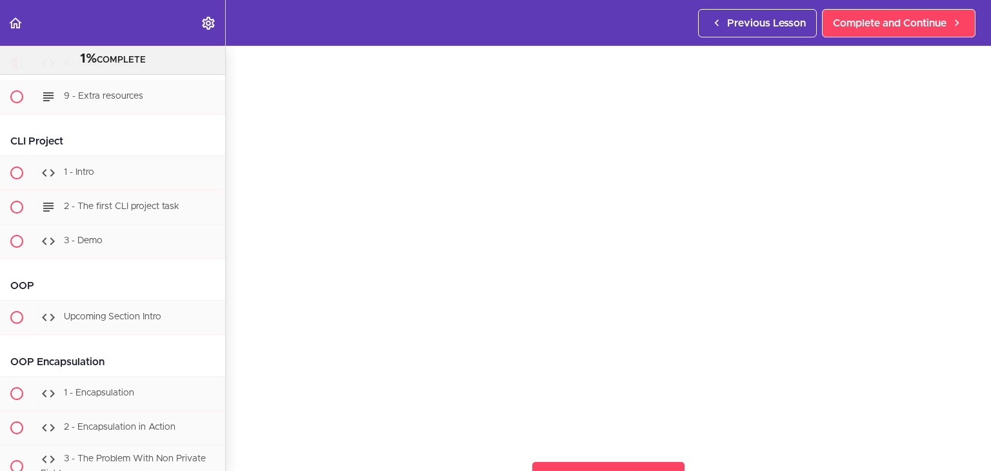
scroll to position [7172, 0]
click at [112, 186] on div "1 - Intro" at bounding box center [130, 172] width 192 height 28
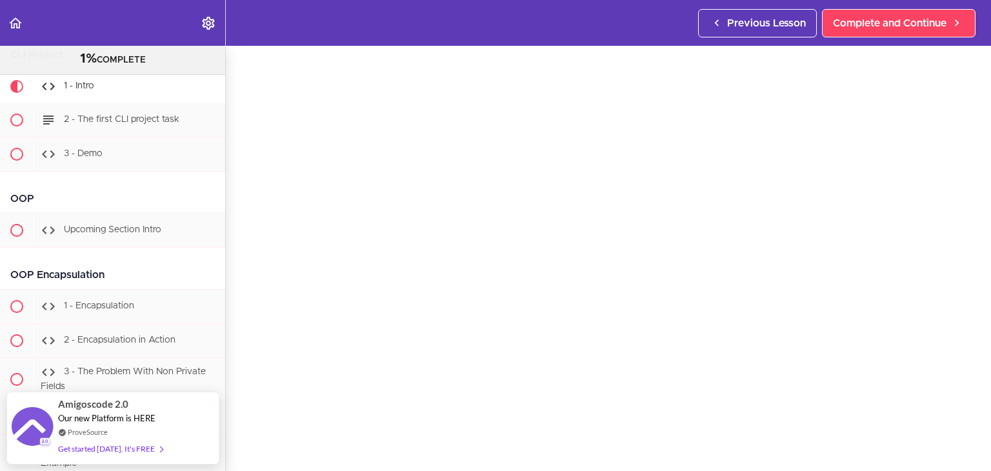
scroll to position [42, 0]
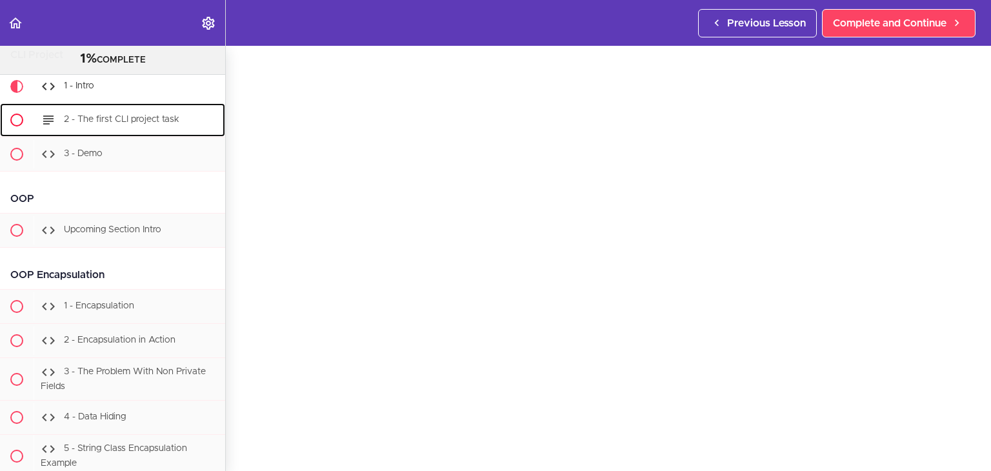
click at [91, 124] on span "2 - The first CLI project task" at bounding box center [121, 119] width 115 height 9
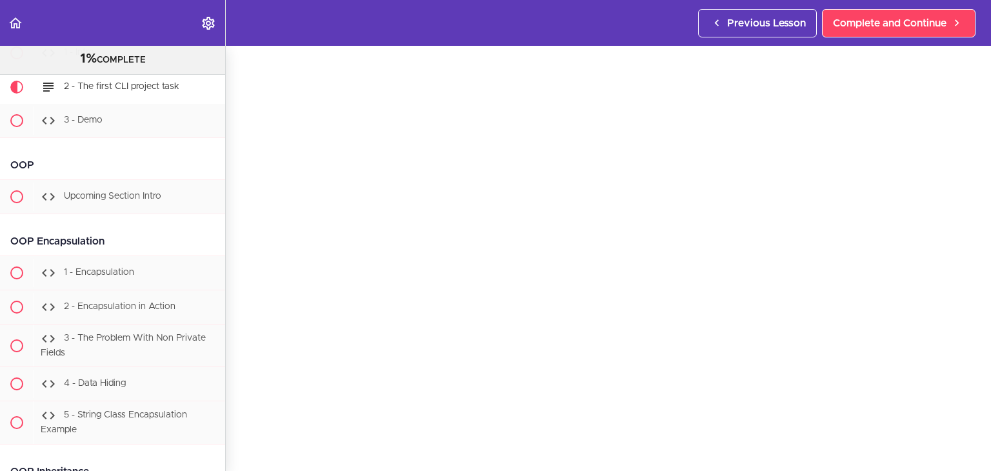
scroll to position [97, 0]
click at [77, 125] on span "3 - Demo" at bounding box center [83, 119] width 39 height 9
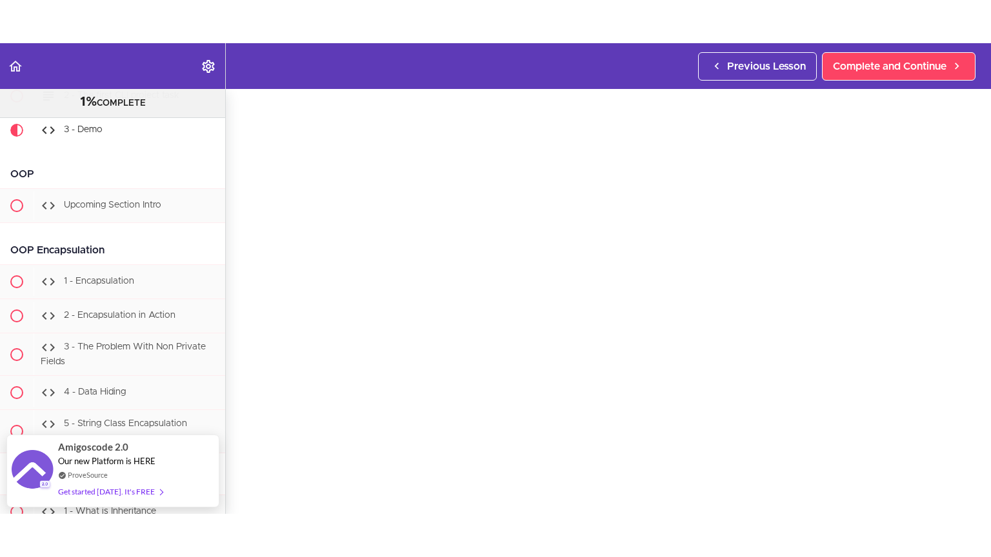
scroll to position [47, 0]
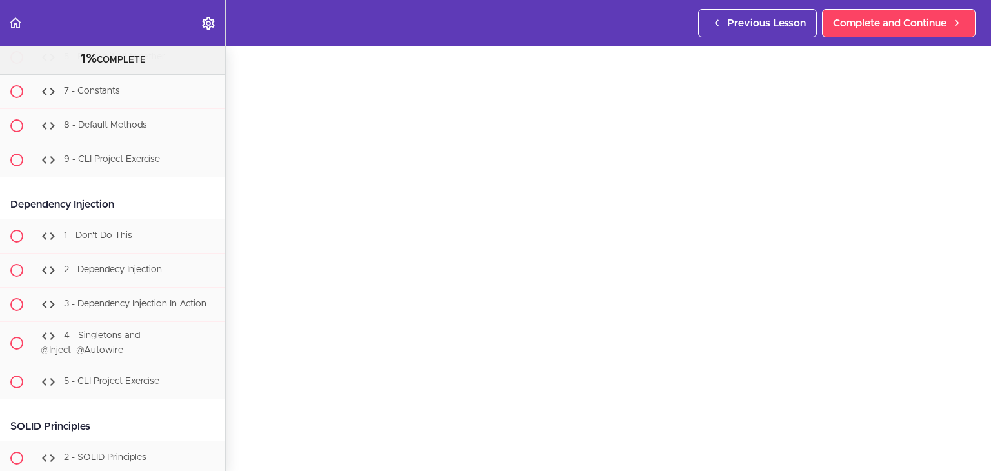
scroll to position [8359, 0]
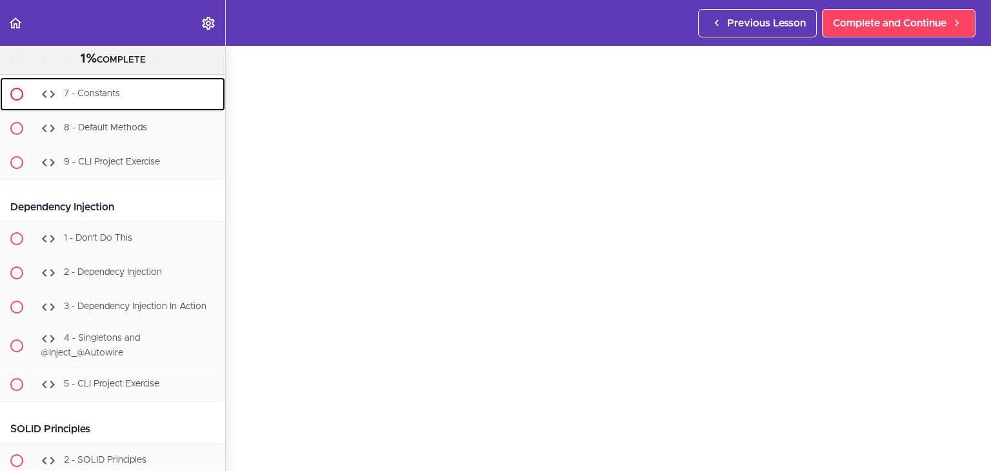
click at [139, 108] on div "7 - Constants" at bounding box center [130, 94] width 192 height 28
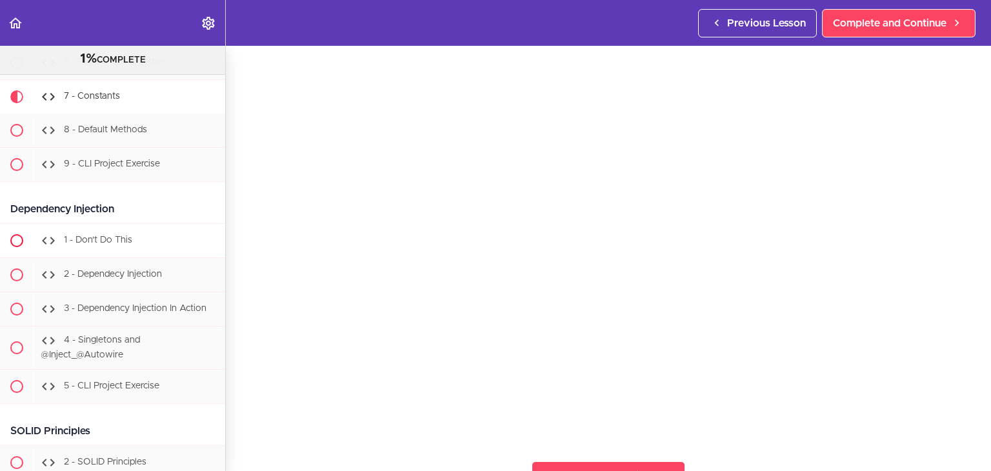
scroll to position [8371, 0]
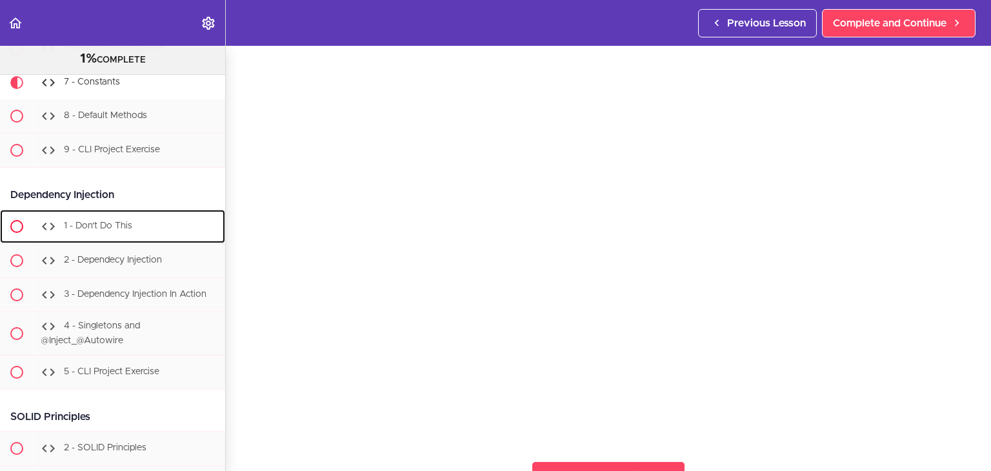
click at [85, 230] on span "1 - Don't Do This" at bounding box center [98, 225] width 68 height 9
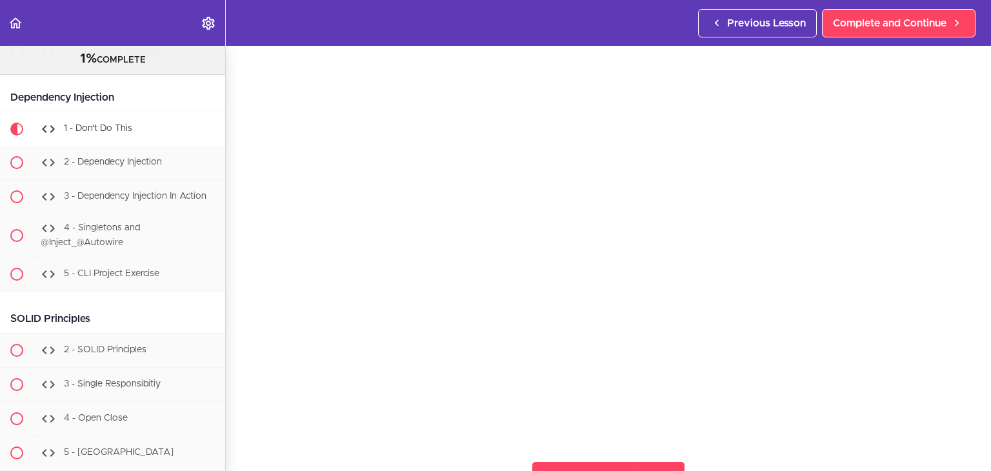
scroll to position [48, 0]
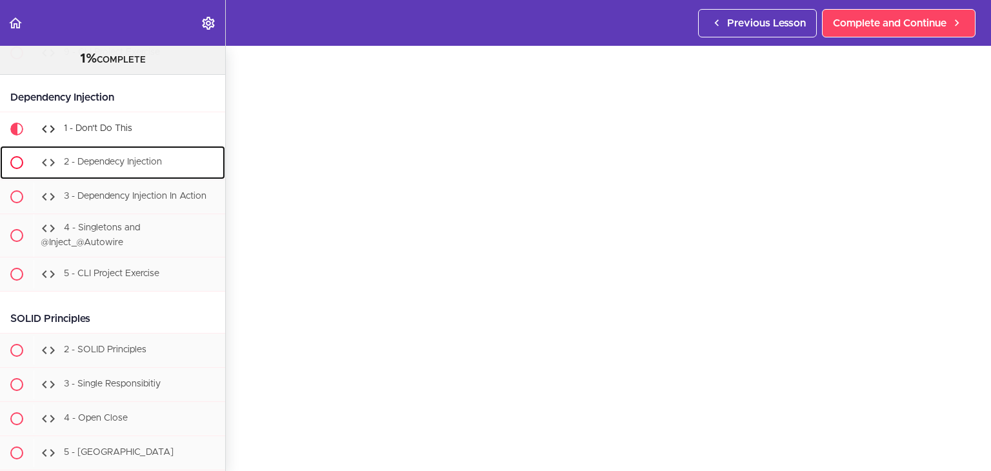
click at [114, 177] on div "2 - Dependecy Injection" at bounding box center [130, 162] width 192 height 28
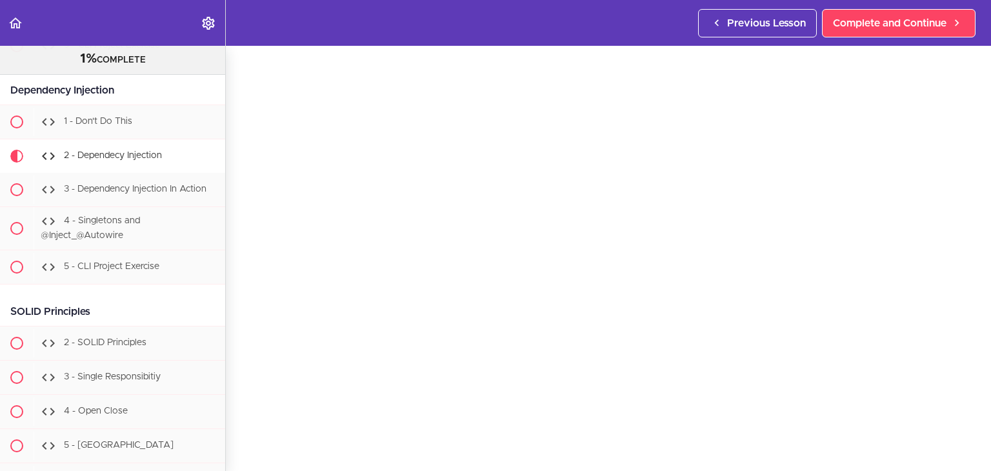
scroll to position [8485, 0]
